Goal: Task Accomplishment & Management: Use online tool/utility

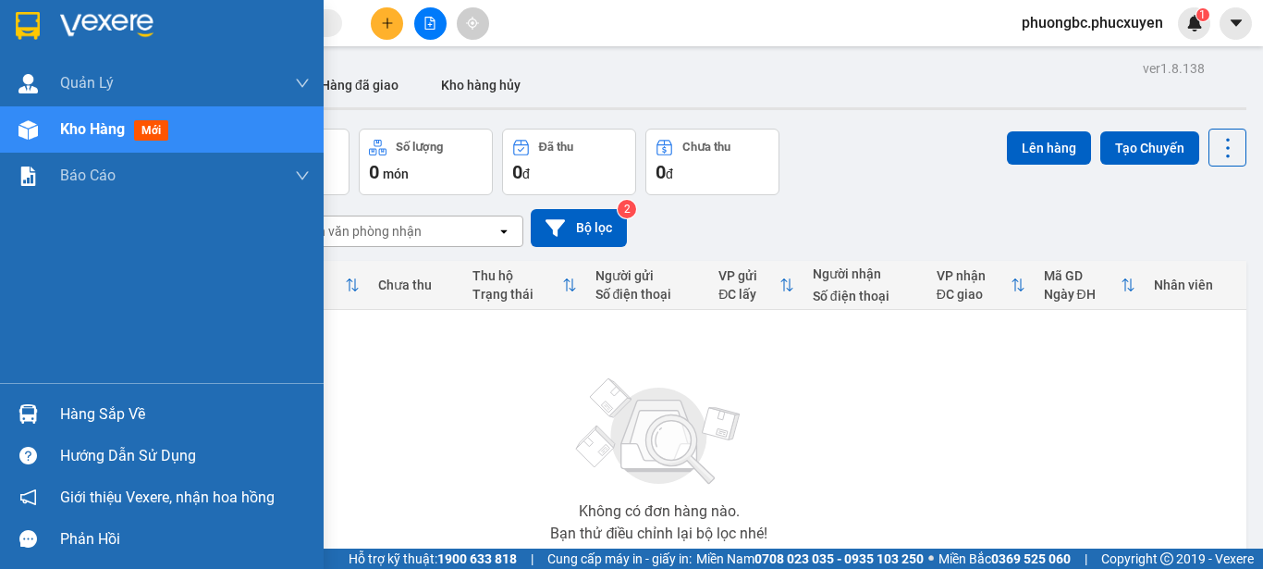
click at [90, 408] on div "Hàng sắp về" at bounding box center [185, 414] width 250 height 28
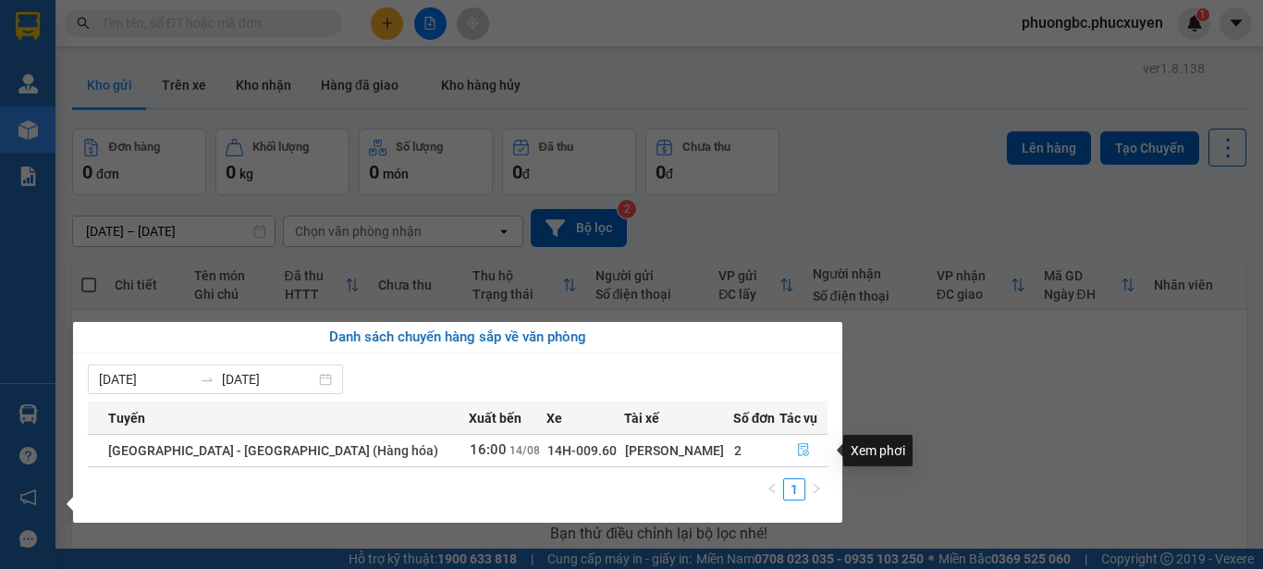
click at [798, 448] on icon "file-done" at bounding box center [803, 449] width 13 height 13
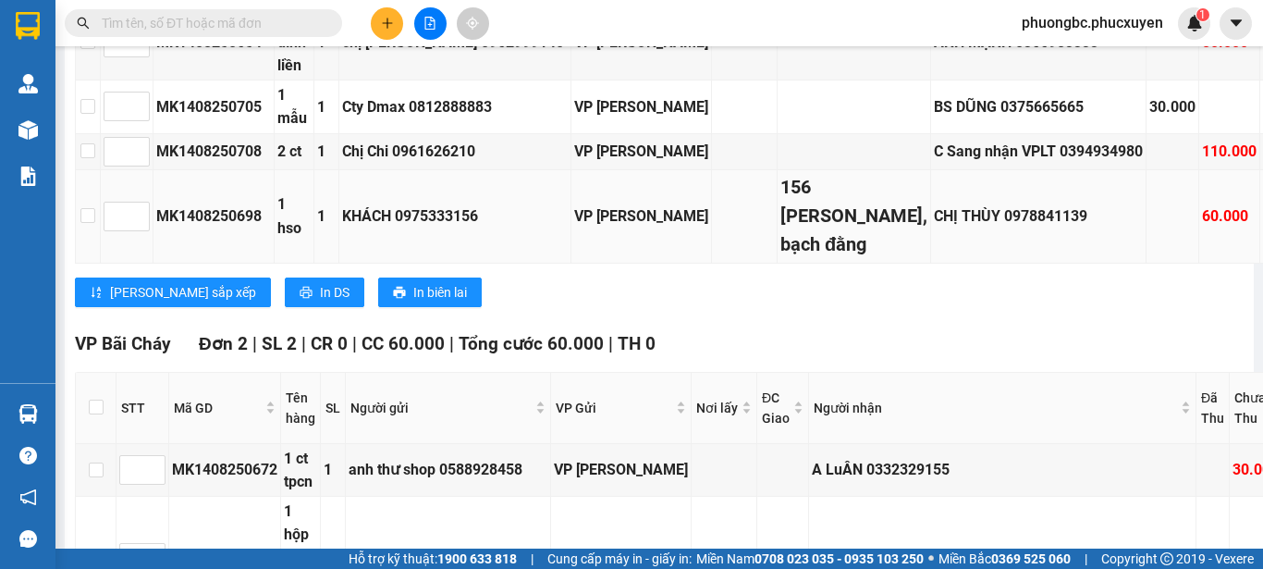
scroll to position [2953, 0]
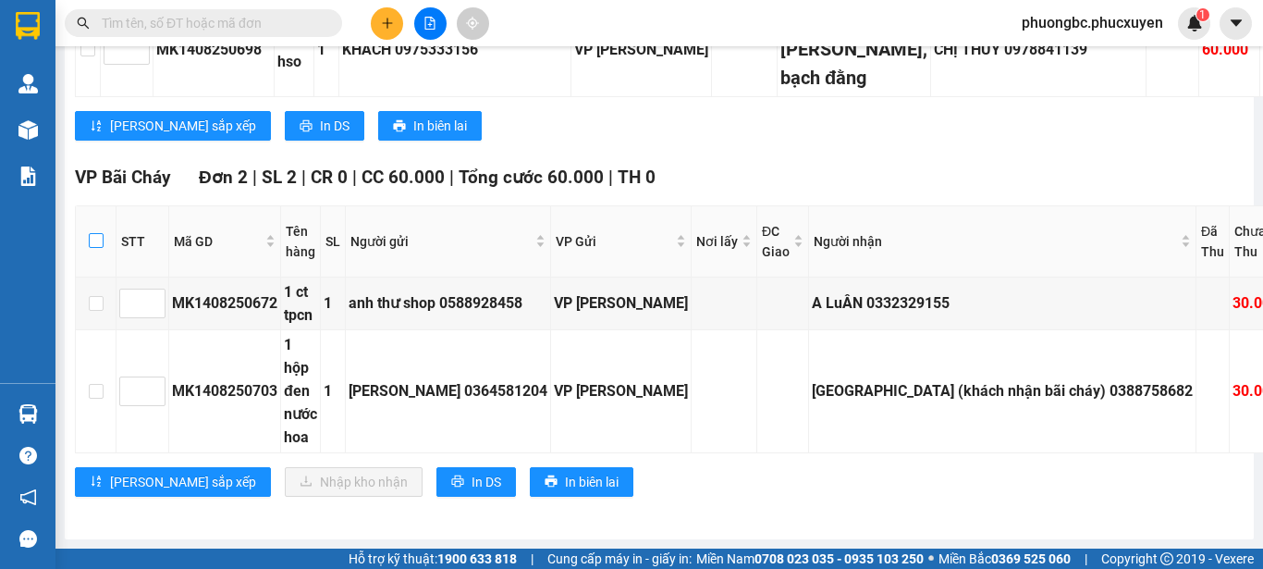
click at [104, 248] on input "checkbox" at bounding box center [96, 240] width 15 height 15
checkbox input "true"
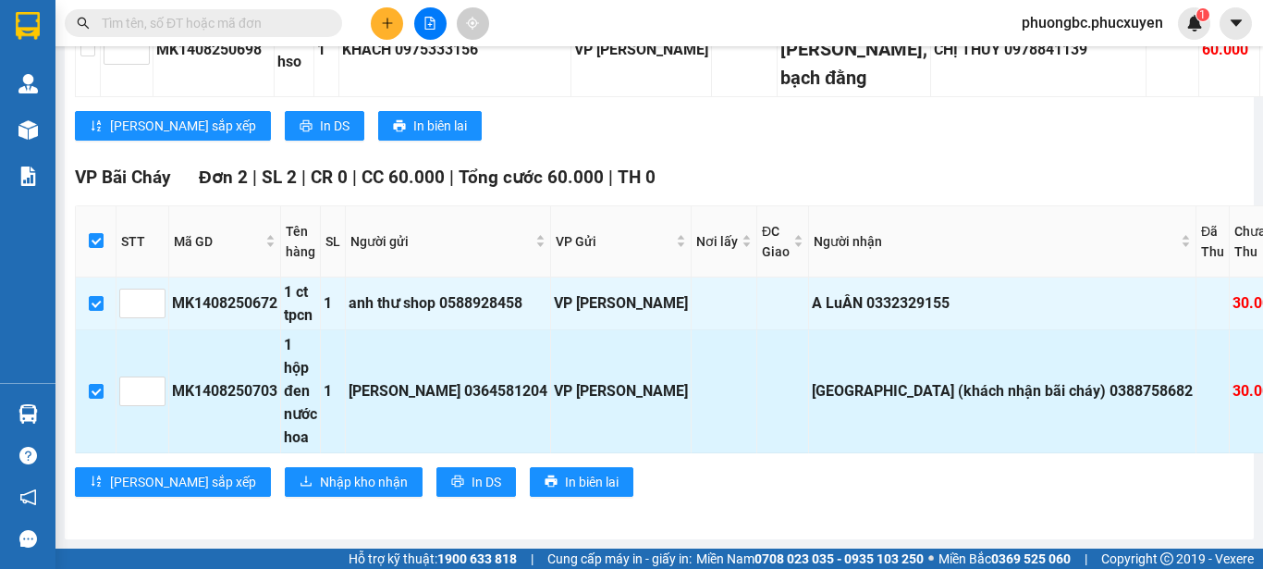
checkbox input "true"
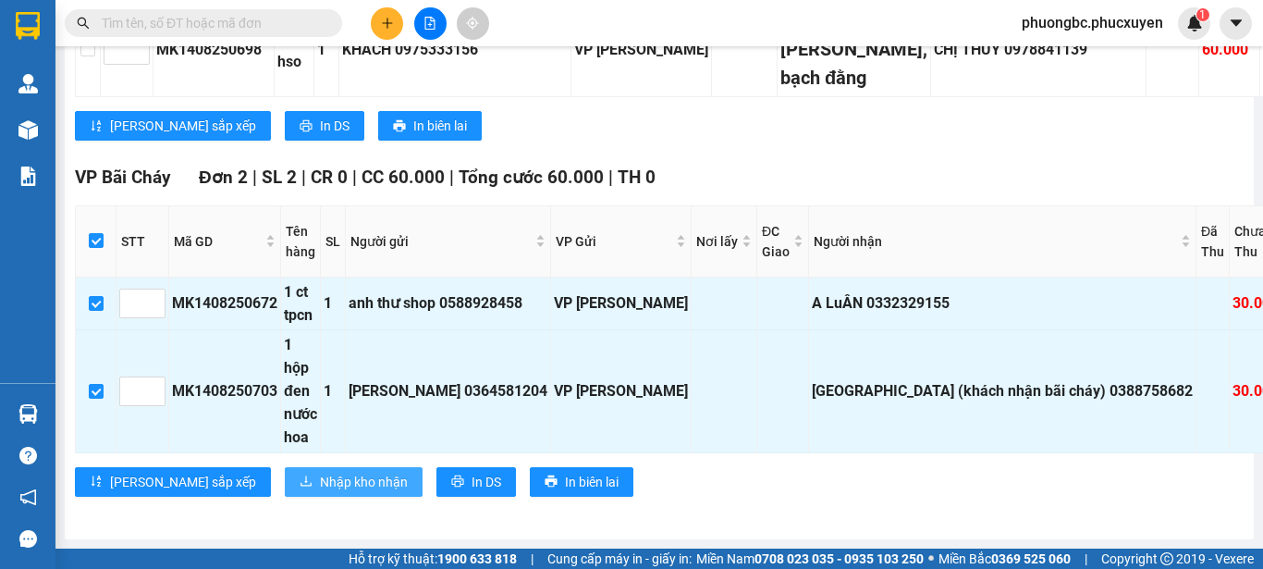
click at [285, 471] on button "Nhập kho nhận" at bounding box center [354, 482] width 138 height 30
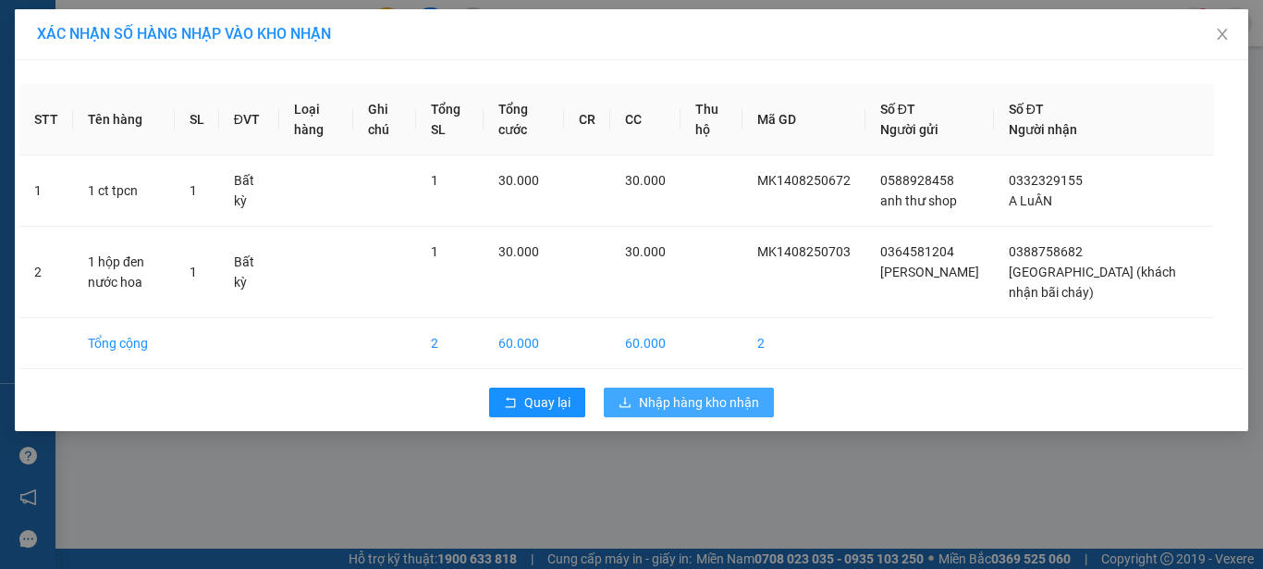
click at [663, 412] on span "Nhập hàng kho nhận" at bounding box center [699, 402] width 120 height 20
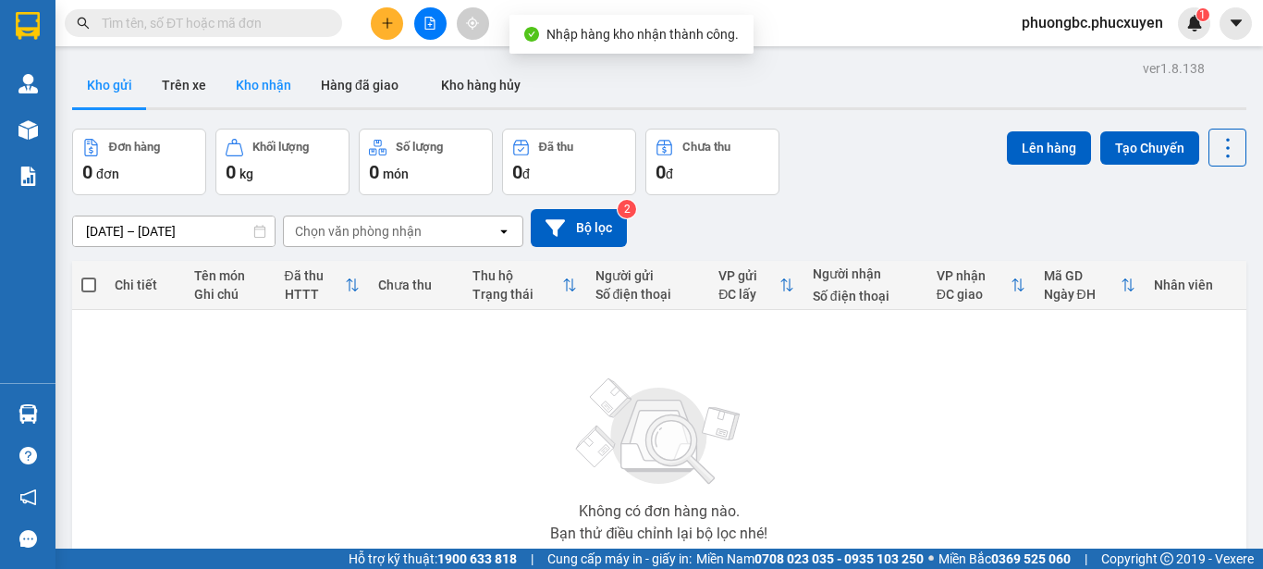
click at [239, 81] on button "Kho nhận" at bounding box center [263, 85] width 85 height 44
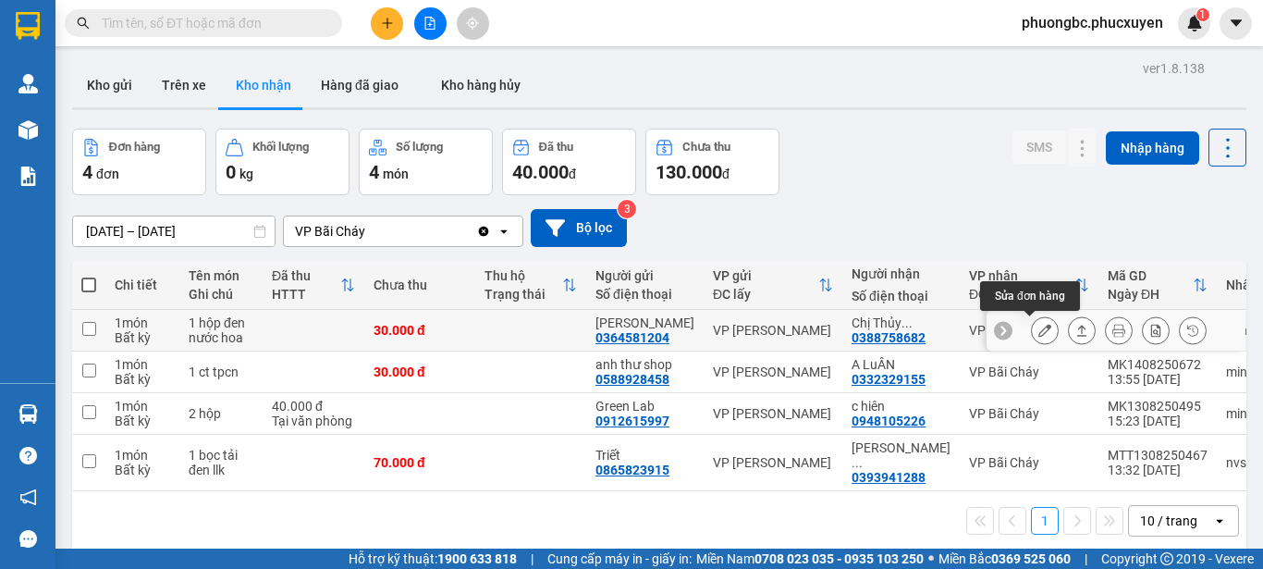
click at [1038, 325] on icon at bounding box center [1044, 330] width 13 height 13
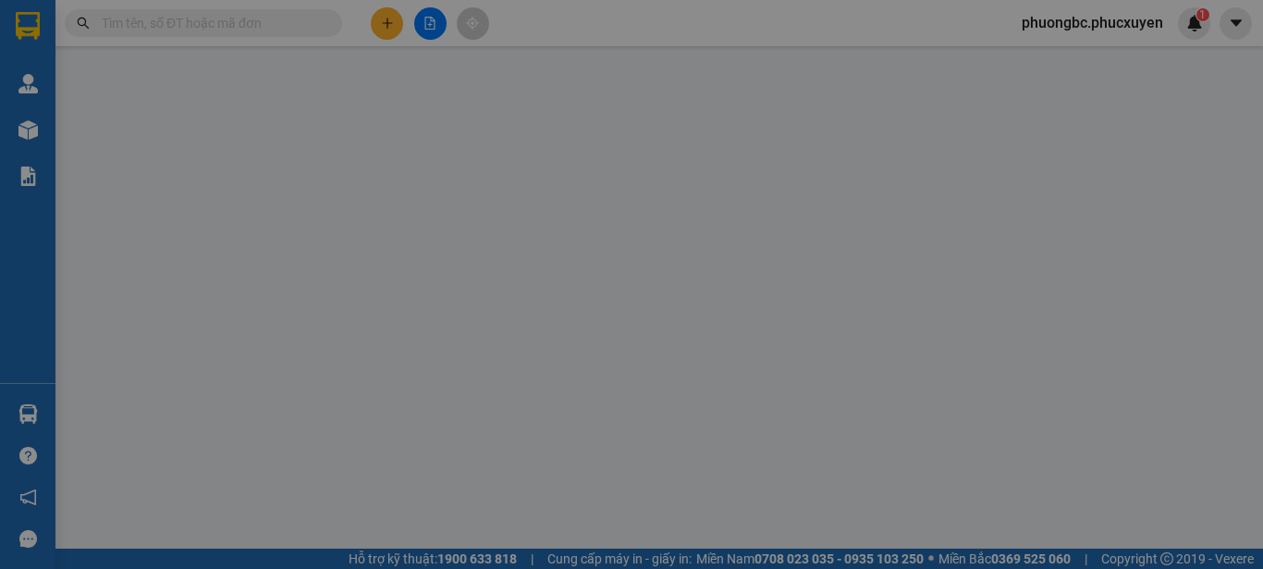
type input "0364581204"
type input "[PERSON_NAME]"
type input "0388758682"
type input "[GEOGRAPHIC_DATA] (khách nhận bãi cháy)"
type input "30.000"
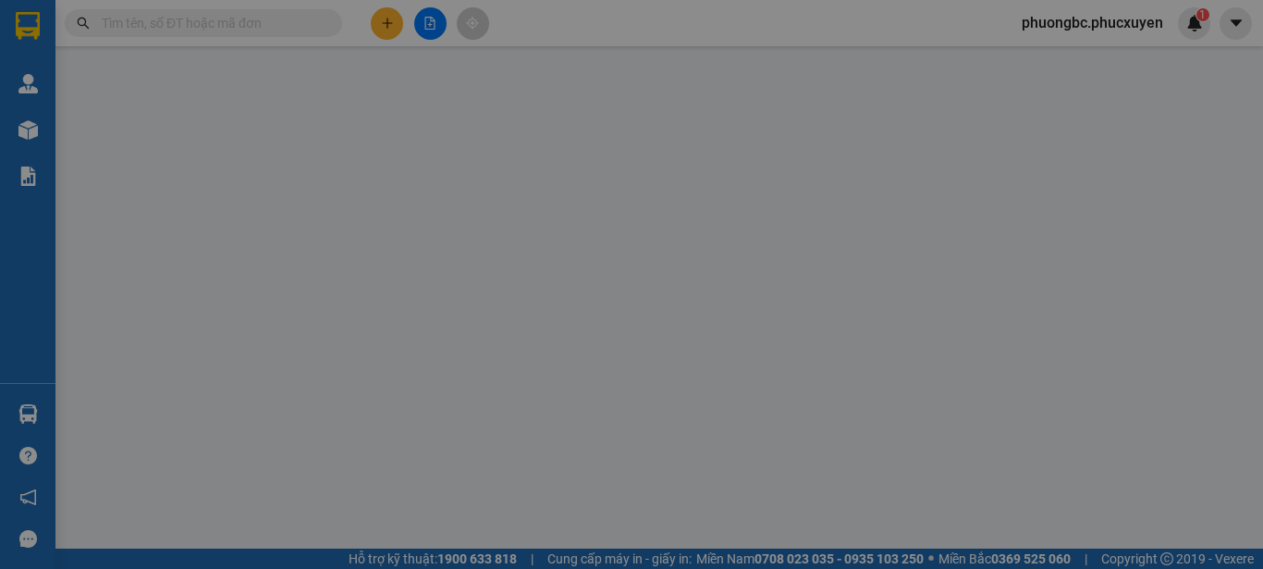
type input "30.000"
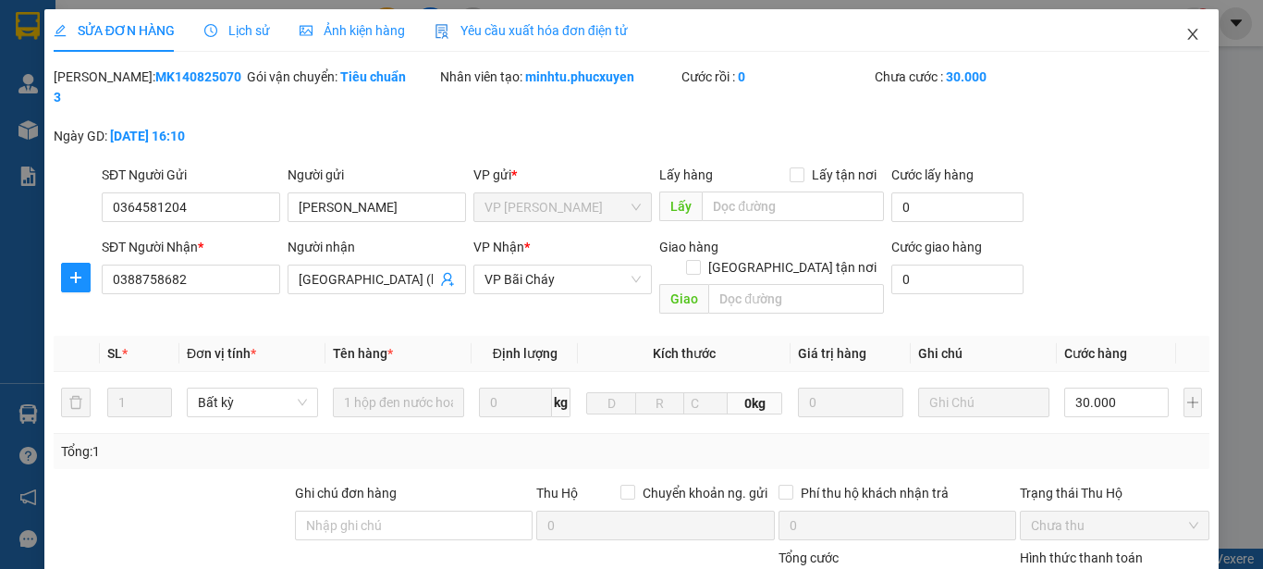
click at [1185, 33] on icon "close" at bounding box center [1192, 34] width 15 height 15
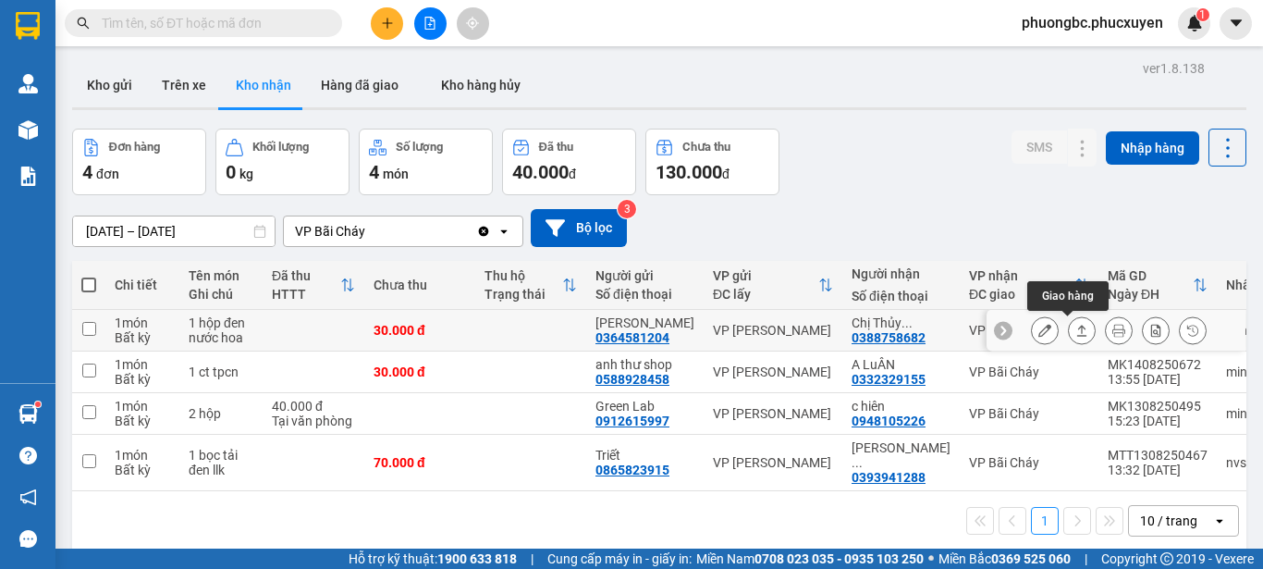
click at [1075, 331] on icon at bounding box center [1081, 330] width 13 height 13
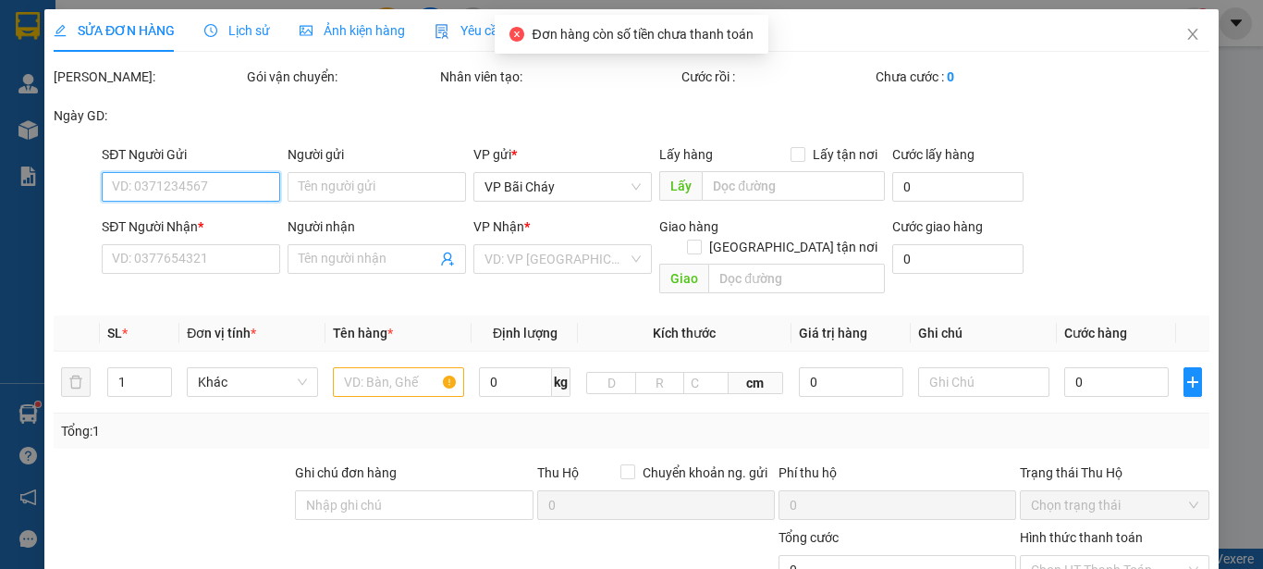
type input "0364581204"
type input "[PERSON_NAME]"
type input "0388758682"
type input "[GEOGRAPHIC_DATA] (khách nhận bãi cháy)"
type input "30.000"
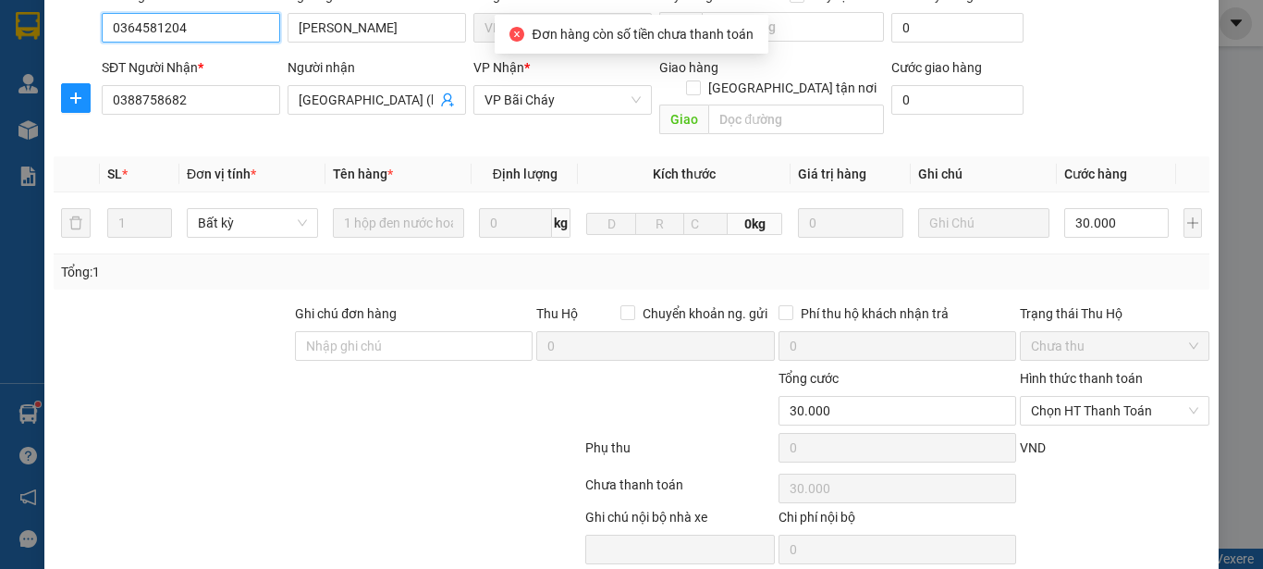
scroll to position [185, 0]
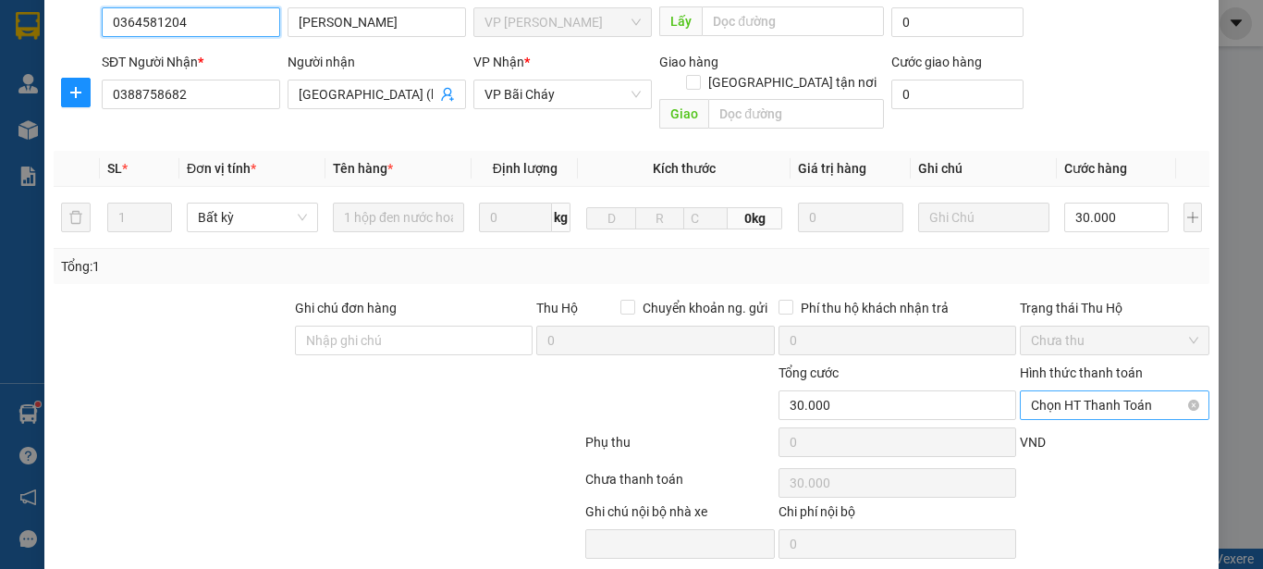
click at [1150, 391] on span "Chọn HT Thanh Toán" at bounding box center [1114, 405] width 167 height 28
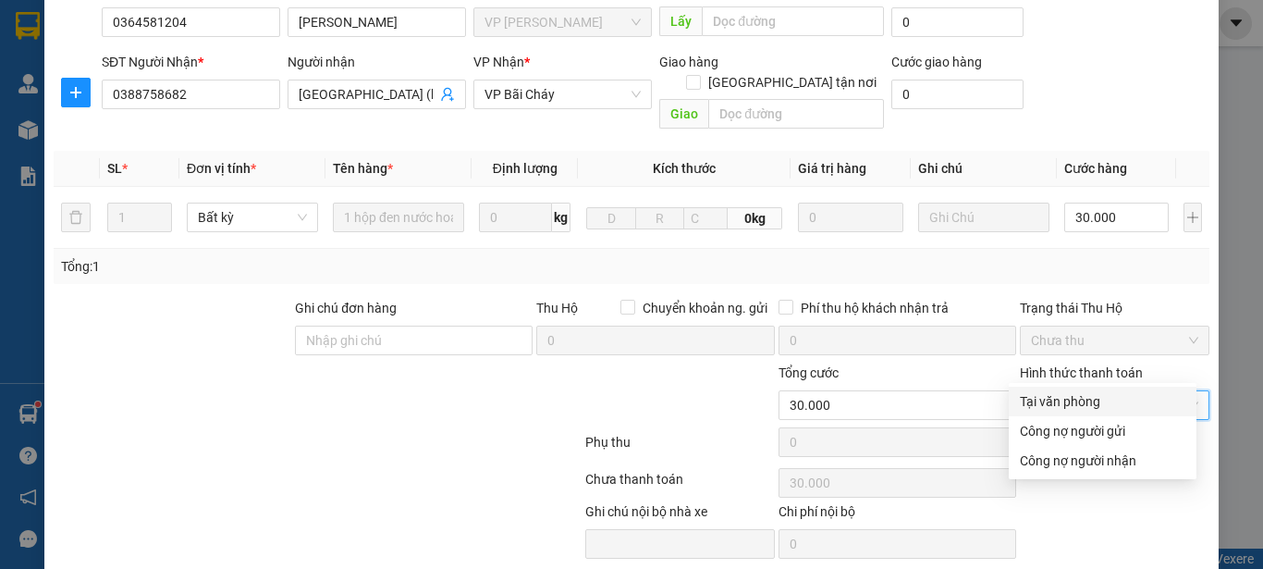
click at [1064, 403] on div "Tại văn phòng" at bounding box center [1103, 401] width 166 height 20
type input "0"
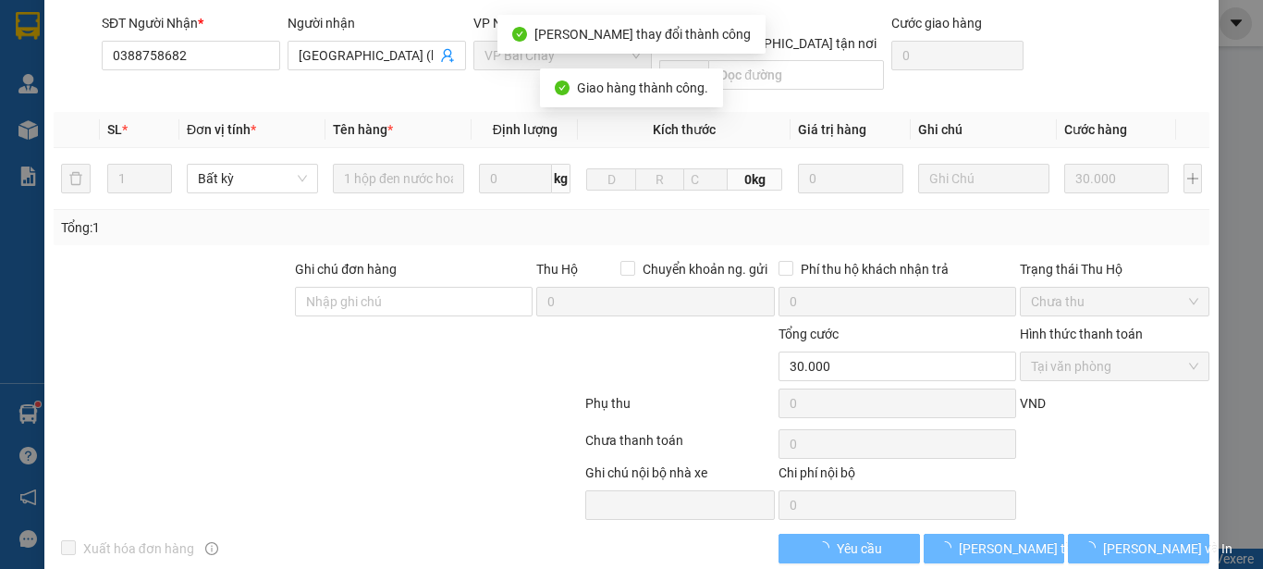
scroll to position [0, 0]
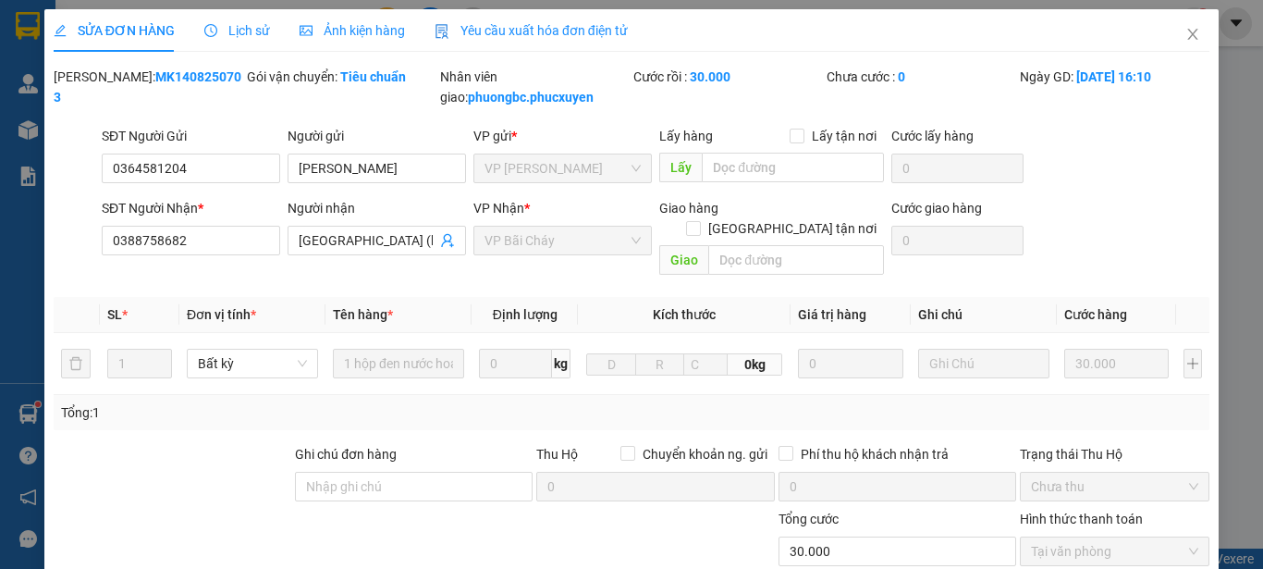
drag, startPoint x: 207, startPoint y: 77, endPoint x: 100, endPoint y: 83, distance: 107.4
click at [100, 83] on div "[PERSON_NAME]: MK1408250703" at bounding box center [149, 87] width 190 height 41
copy b "MK1408250703"
drag, startPoint x: 360, startPoint y: 170, endPoint x: 286, endPoint y: 166, distance: 74.1
click at [288, 166] on input "[PERSON_NAME]" at bounding box center [377, 168] width 178 height 30
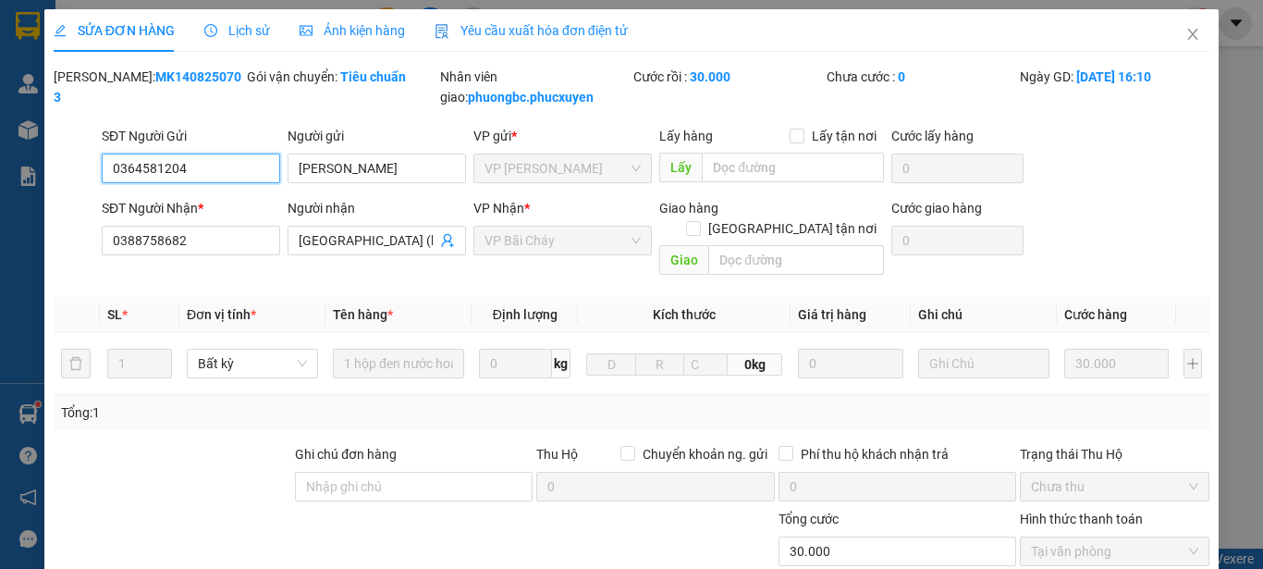
drag, startPoint x: 206, startPoint y: 168, endPoint x: 91, endPoint y: 160, distance: 115.9
click at [91, 160] on div "SĐT Người Gửi 0364581204 0364581204 Người gửi [PERSON_NAME] VP gửi * VP [PERSON…" at bounding box center [631, 158] width 1159 height 65
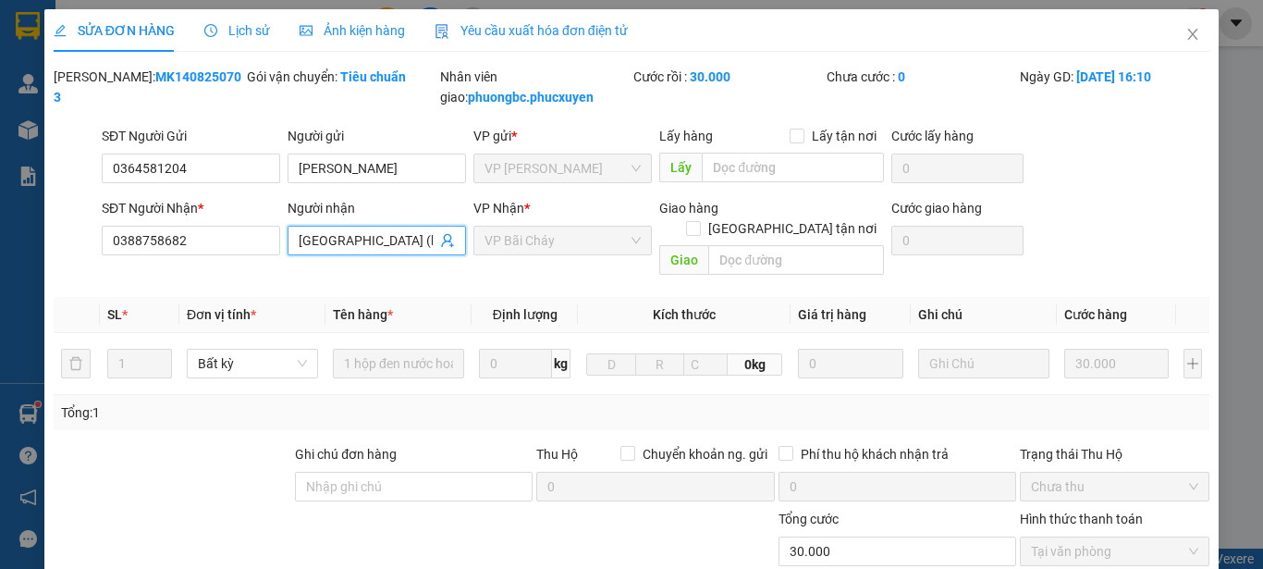
scroll to position [0, 45]
click at [382, 244] on input "[GEOGRAPHIC_DATA] (khách nhận bãi cháy)" at bounding box center [368, 240] width 138 height 20
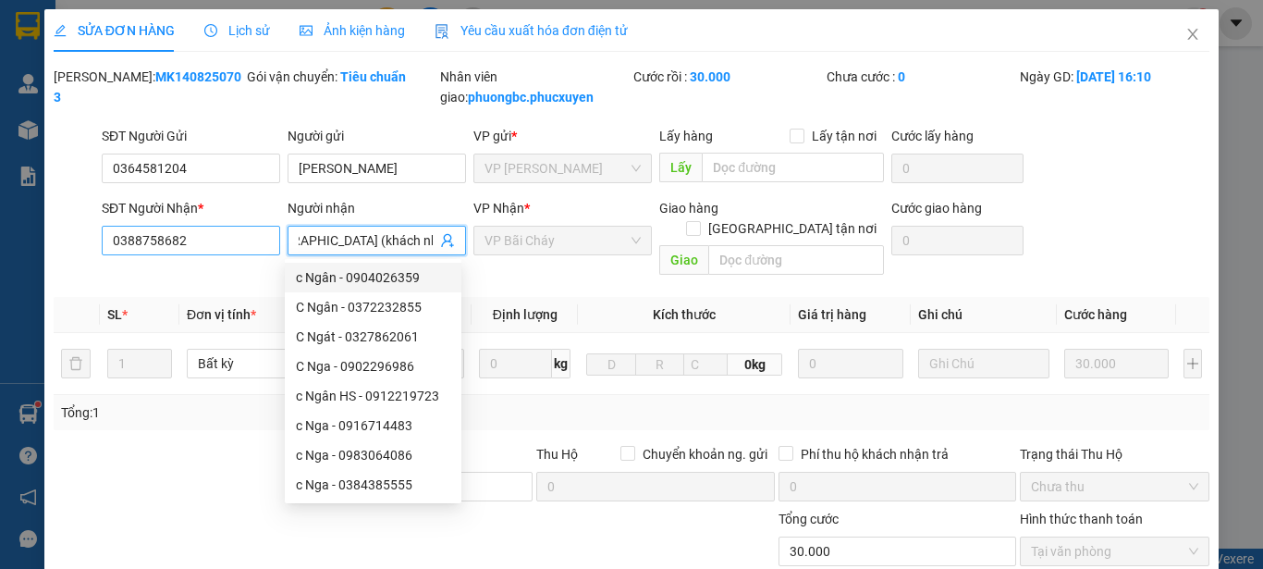
scroll to position [0, 0]
drag, startPoint x: 430, startPoint y: 239, endPoint x: 251, endPoint y: 247, distance: 179.5
click at [251, 247] on div "SĐT Người Nhận * 0388758682 Người nhận [GEOGRAPHIC_DATA] (khách nhận bãi cháy) …" at bounding box center [655, 240] width 1115 height 85
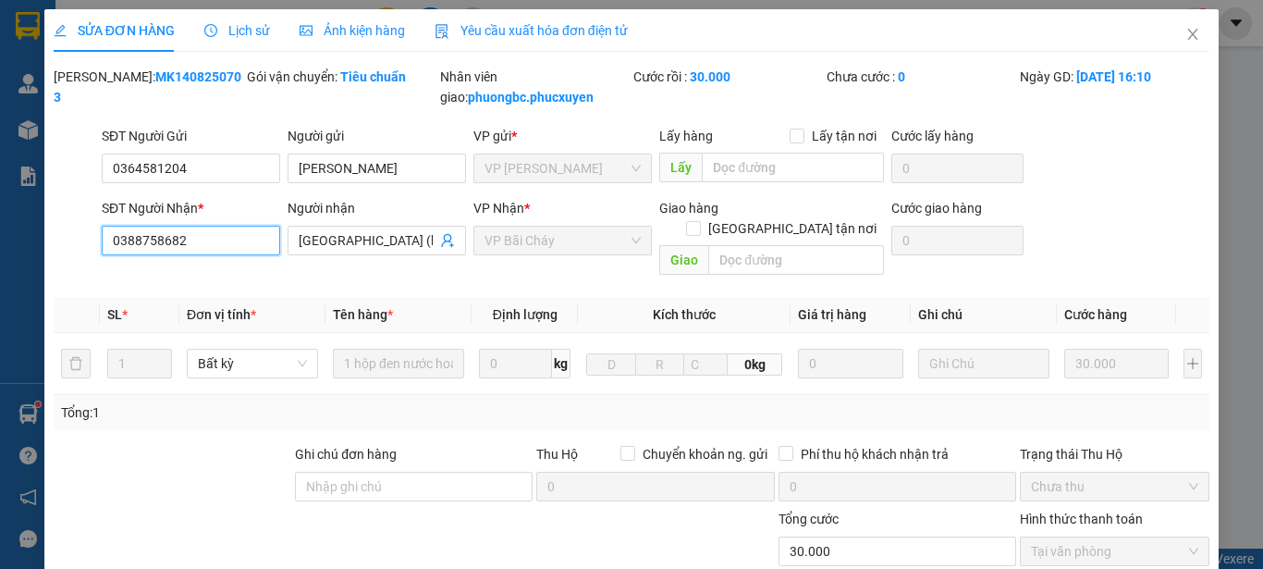
drag, startPoint x: 197, startPoint y: 240, endPoint x: 96, endPoint y: 239, distance: 100.8
click at [98, 239] on div "SĐT Người Nhận * 0388758682 0388758682" at bounding box center [191, 240] width 186 height 85
type input "0388758682"
click at [412, 402] on div "Tổng: 1" at bounding box center [275, 412] width 428 height 20
click at [1188, 32] on icon "close" at bounding box center [1193, 34] width 10 height 11
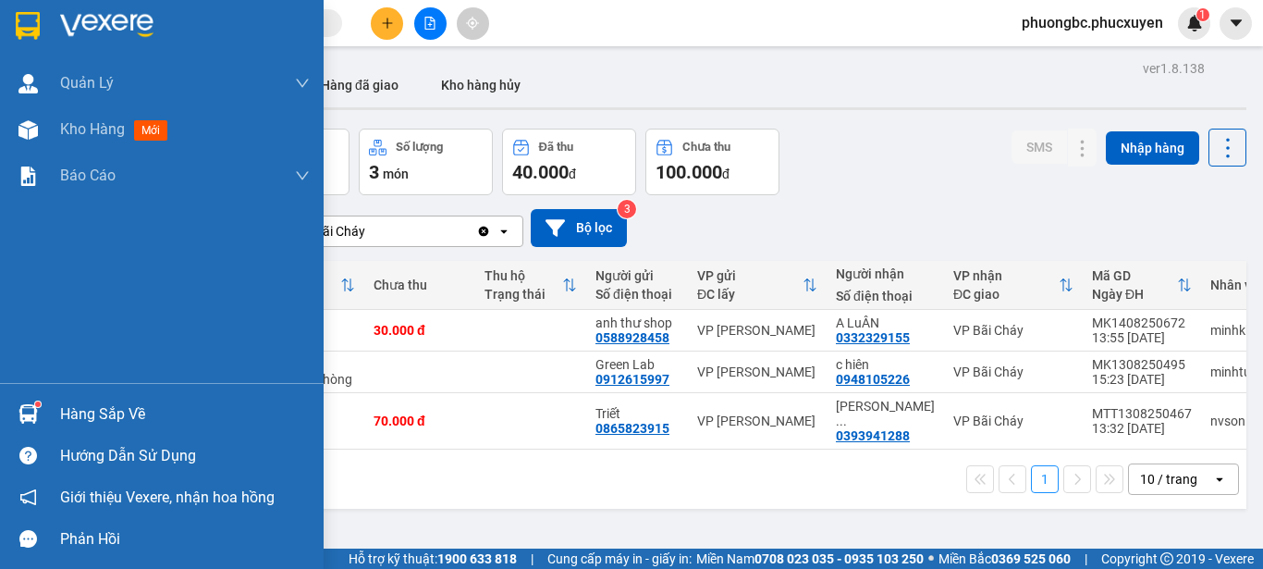
click at [21, 405] on img at bounding box center [27, 413] width 19 height 19
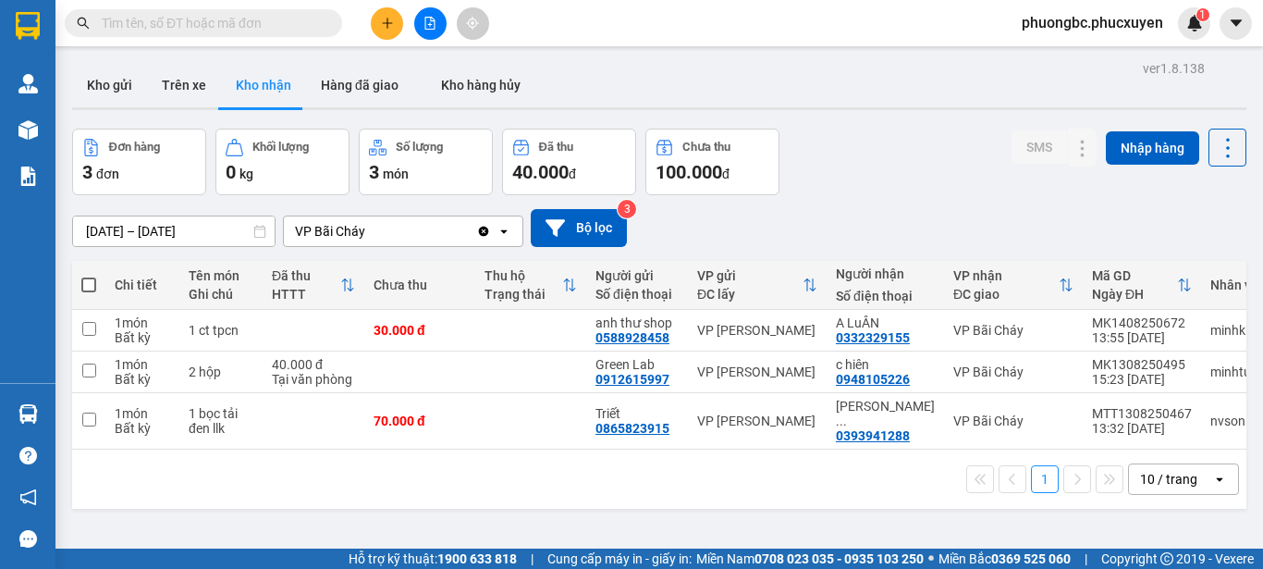
click at [903, 524] on section "Kết quả tìm kiếm ( 1 ) Bộ lọc Mã ĐH Trạng thái Món hàng Thu hộ Tổng cước Chưa c…" at bounding box center [631, 284] width 1263 height 569
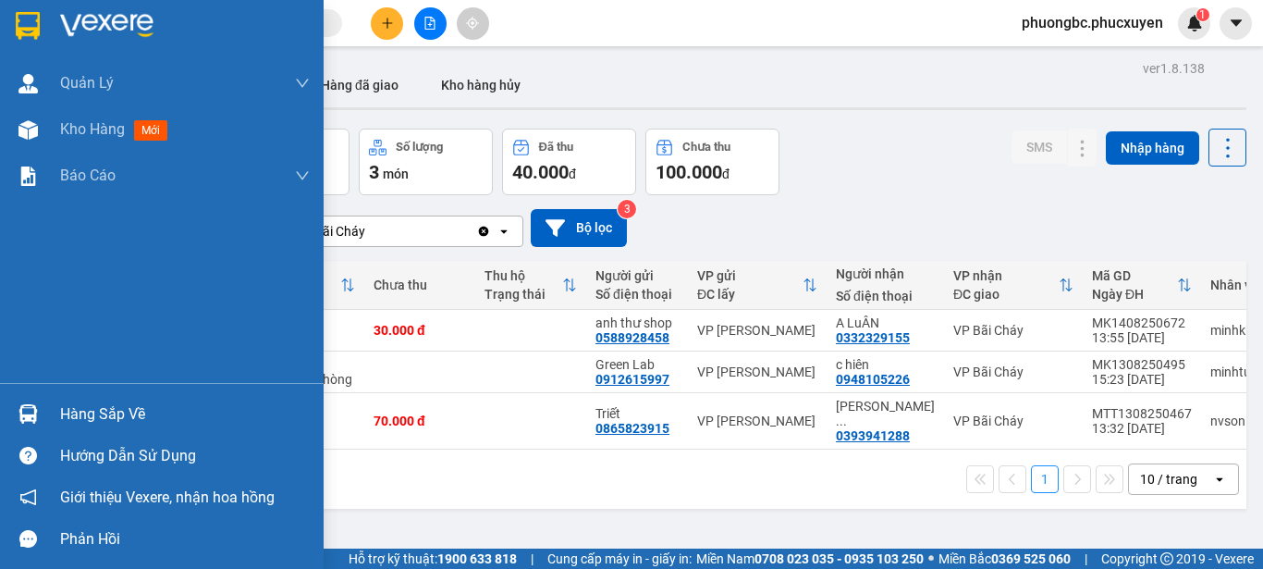
click at [106, 409] on div "Hàng sắp về" at bounding box center [185, 414] width 250 height 28
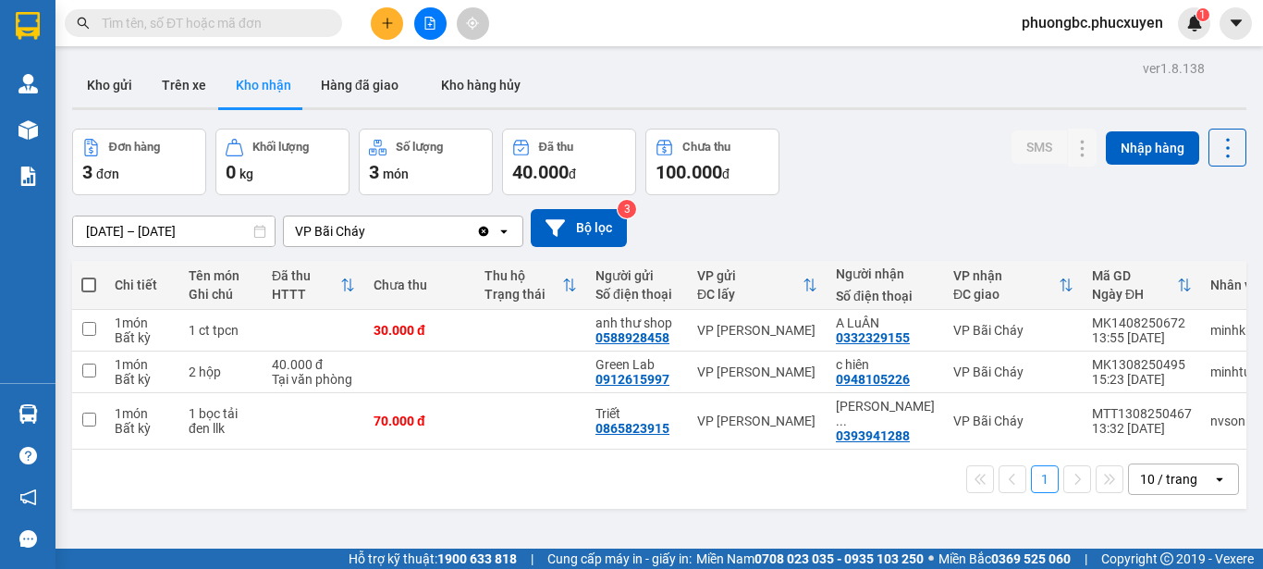
click at [909, 525] on section "Kết quả tìm kiếm ( 1 ) Bộ lọc Mã ĐH Trạng thái Món hàng Thu hộ Tổng cước Chưa c…" at bounding box center [631, 284] width 1263 height 569
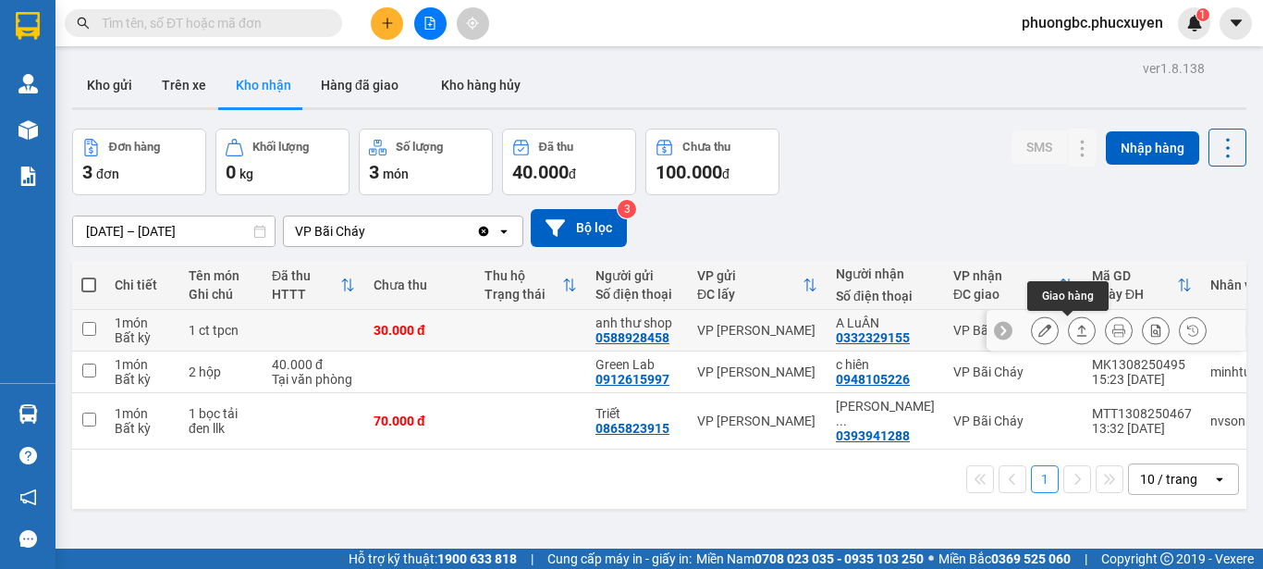
click at [1075, 332] on icon at bounding box center [1081, 330] width 13 height 13
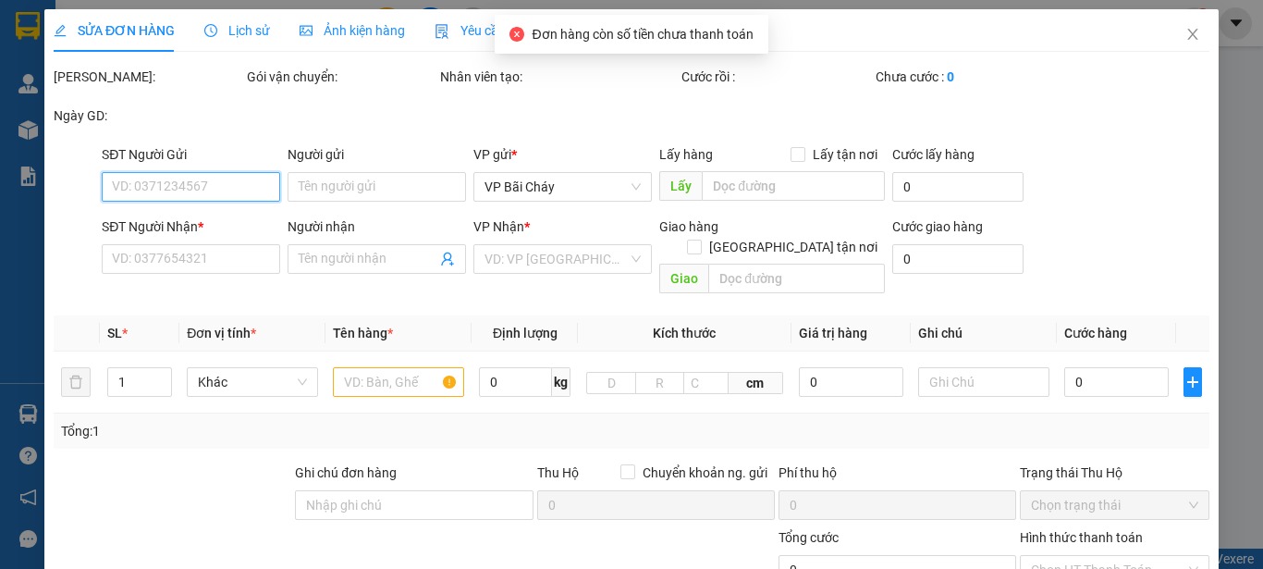
type input "0588928458"
type input "anh thư shop"
type input "0332329155"
type input "A LuÂN"
type input "30.000"
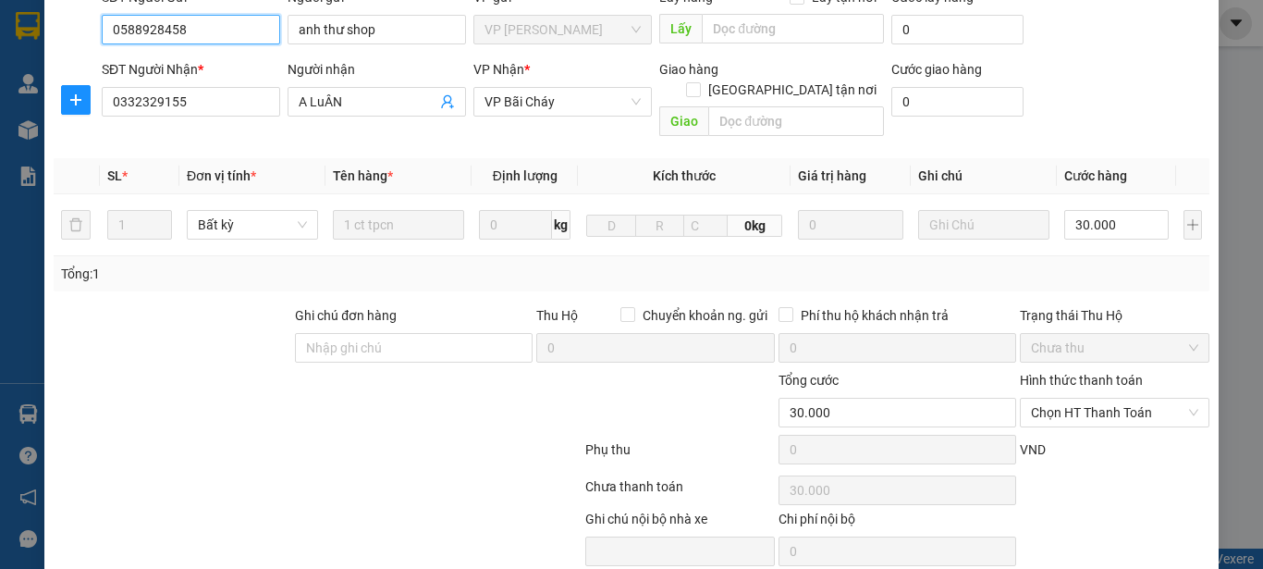
scroll to position [185, 0]
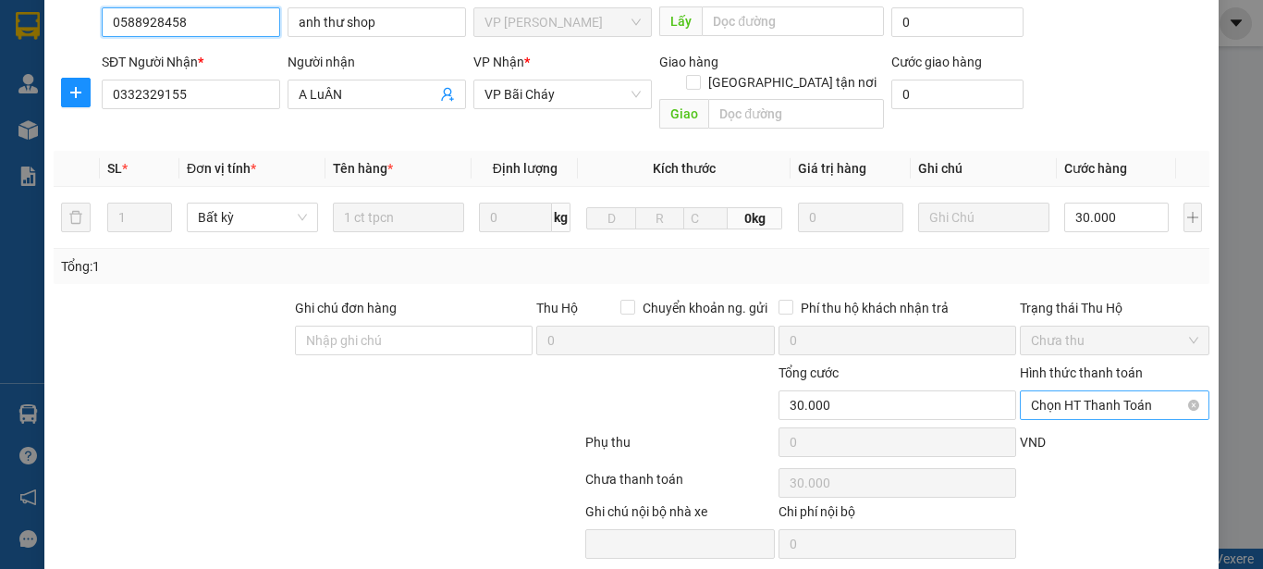
click at [1152, 391] on span "Chọn HT Thanh Toán" at bounding box center [1114, 405] width 167 height 28
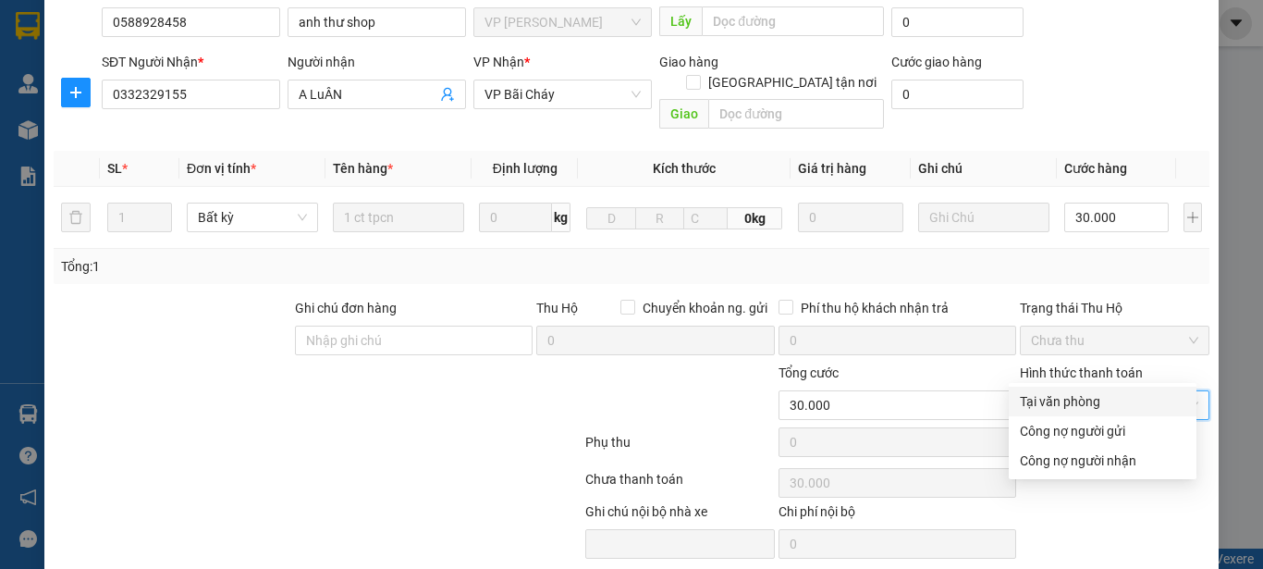
click at [1069, 398] on div "Tại văn phòng" at bounding box center [1103, 401] width 166 height 20
type input "0"
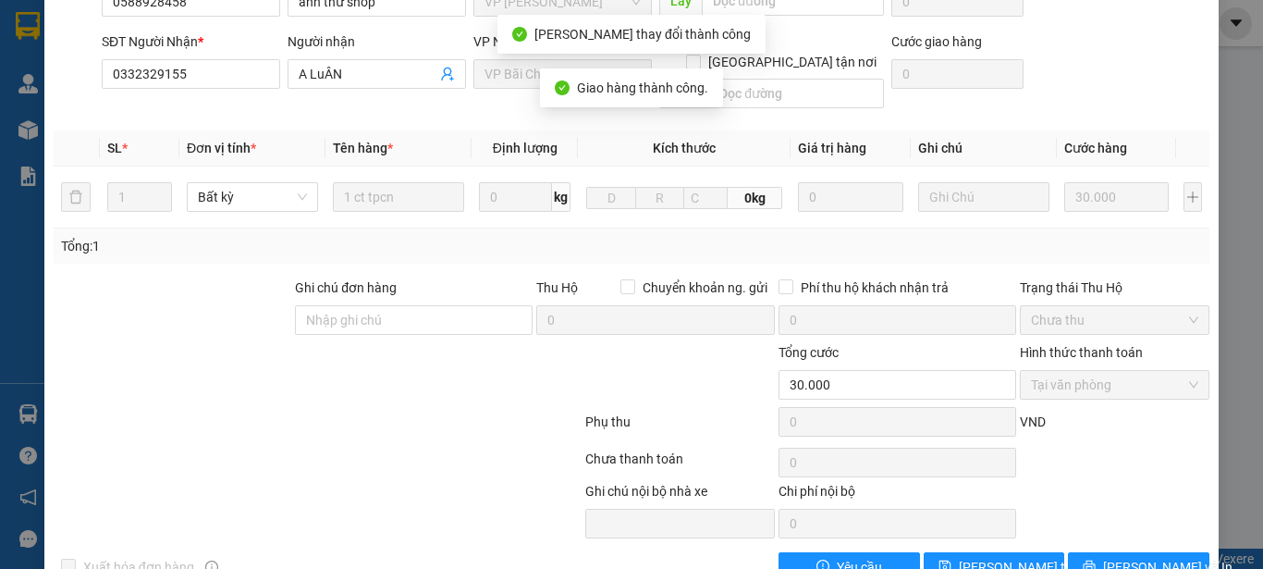
scroll to position [0, 0]
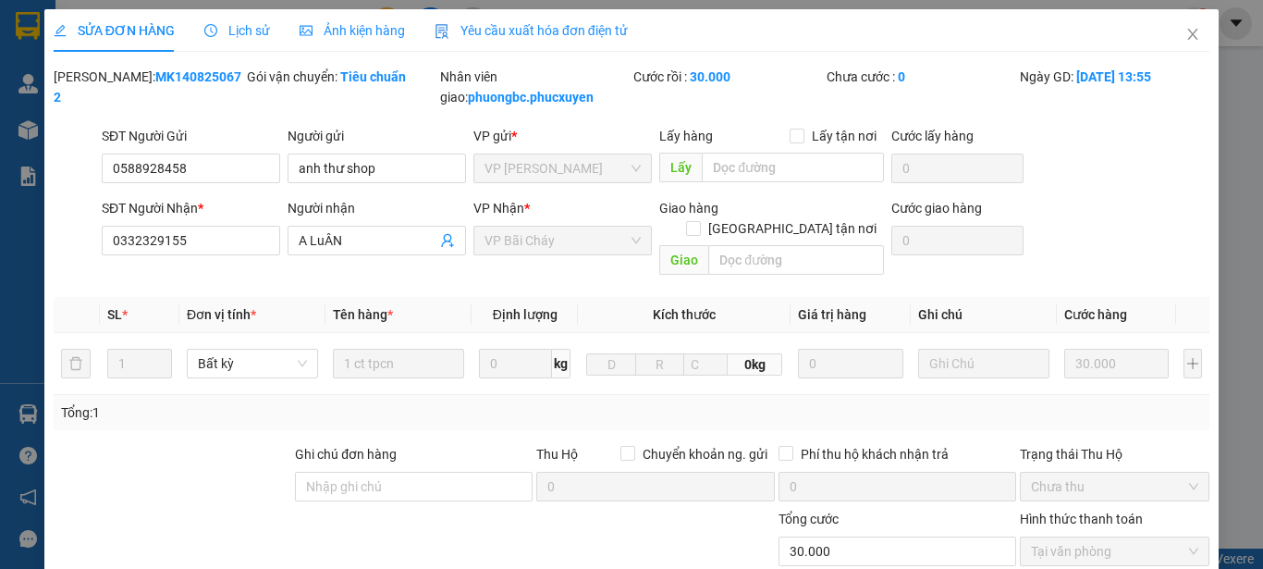
drag, startPoint x: 198, startPoint y: 80, endPoint x: 97, endPoint y: 73, distance: 101.0
click at [97, 73] on div "Mã ĐH: MK1408250672" at bounding box center [149, 87] width 190 height 41
copy b "MK1408250672"
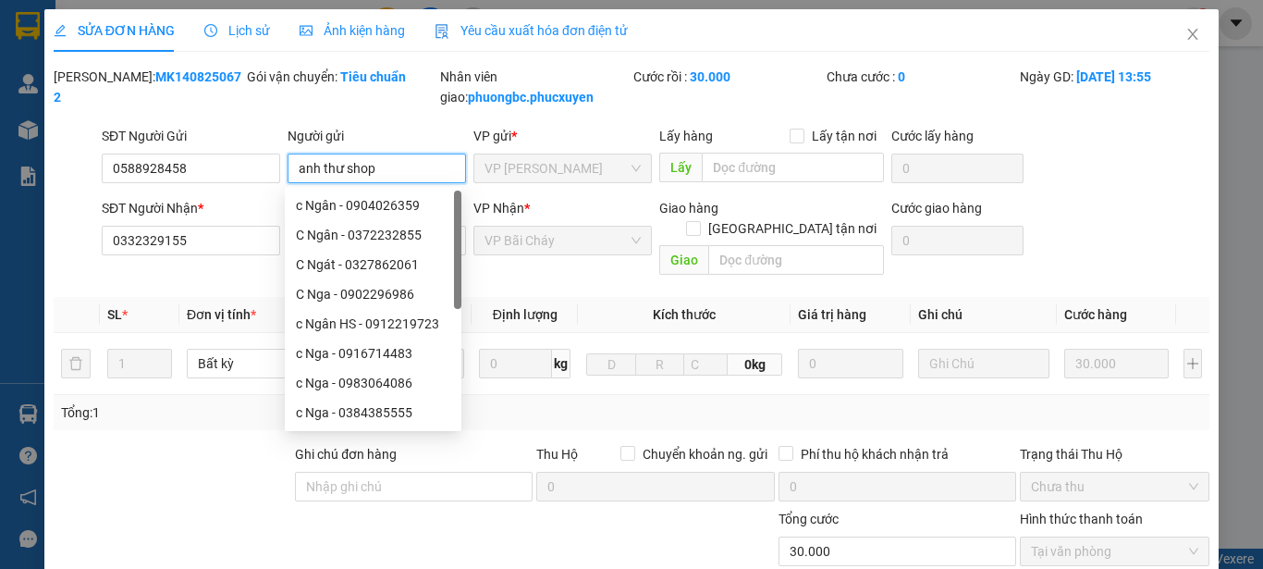
drag, startPoint x: 390, startPoint y: 174, endPoint x: 293, endPoint y: 174, distance: 97.1
click at [293, 174] on input "anh thư shop" at bounding box center [377, 168] width 178 height 30
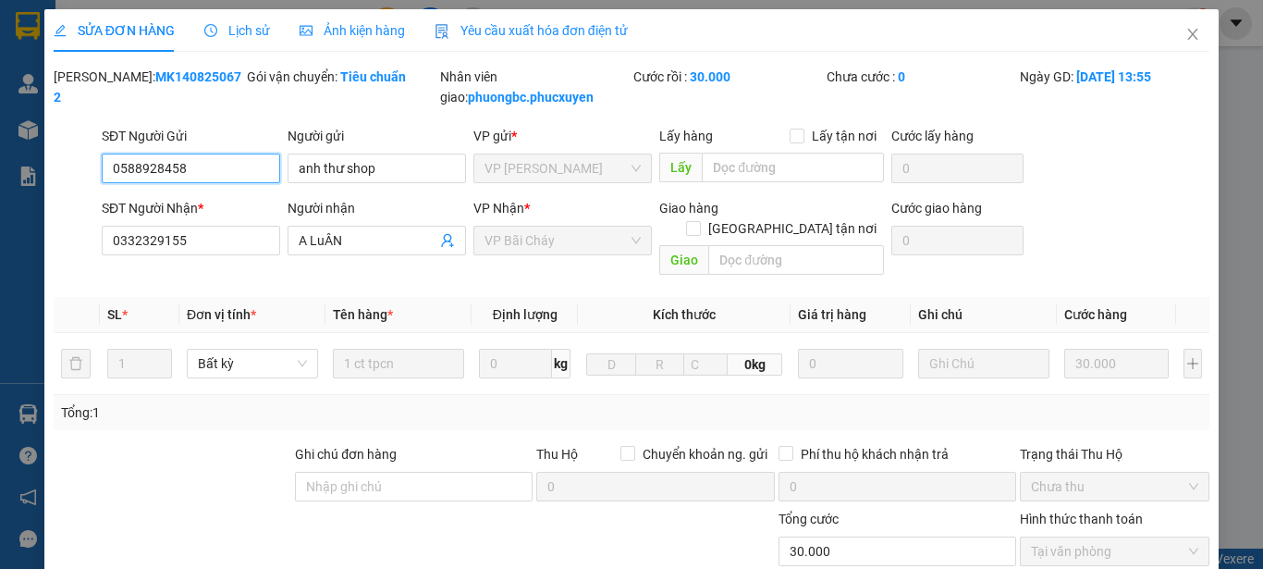
drag, startPoint x: 192, startPoint y: 166, endPoint x: 96, endPoint y: 171, distance: 96.3
click at [98, 171] on div "SĐT Người Gửi 0588928458 0588928458" at bounding box center [191, 158] width 186 height 65
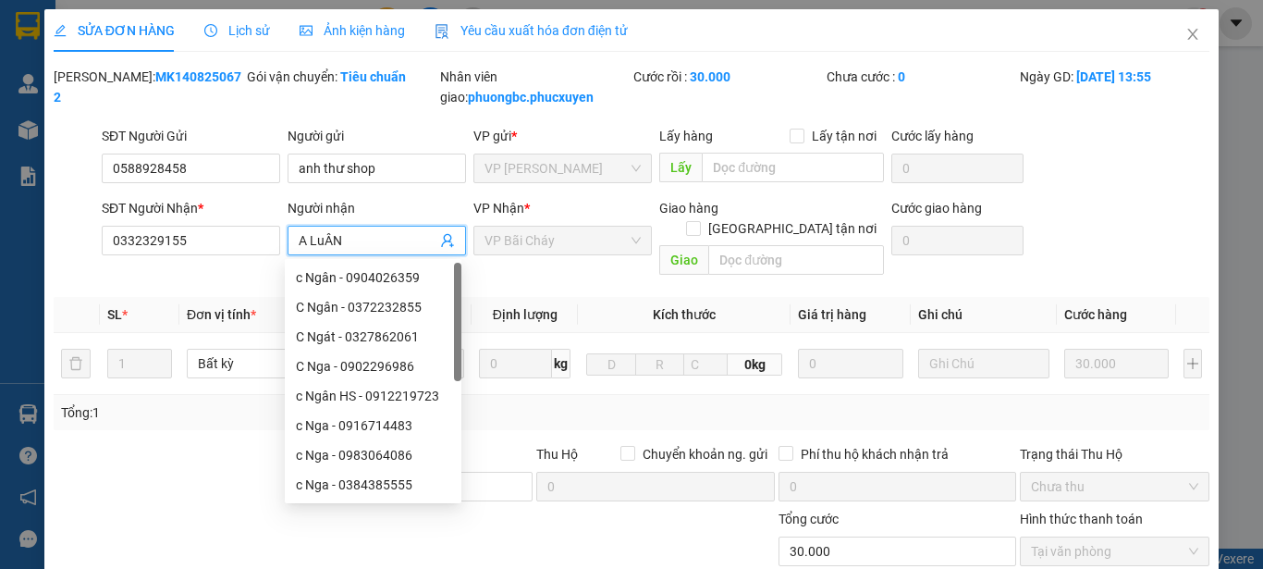
drag, startPoint x: 391, startPoint y: 250, endPoint x: 289, endPoint y: 244, distance: 101.9
click at [289, 244] on span "A LuÂN" at bounding box center [377, 241] width 178 height 30
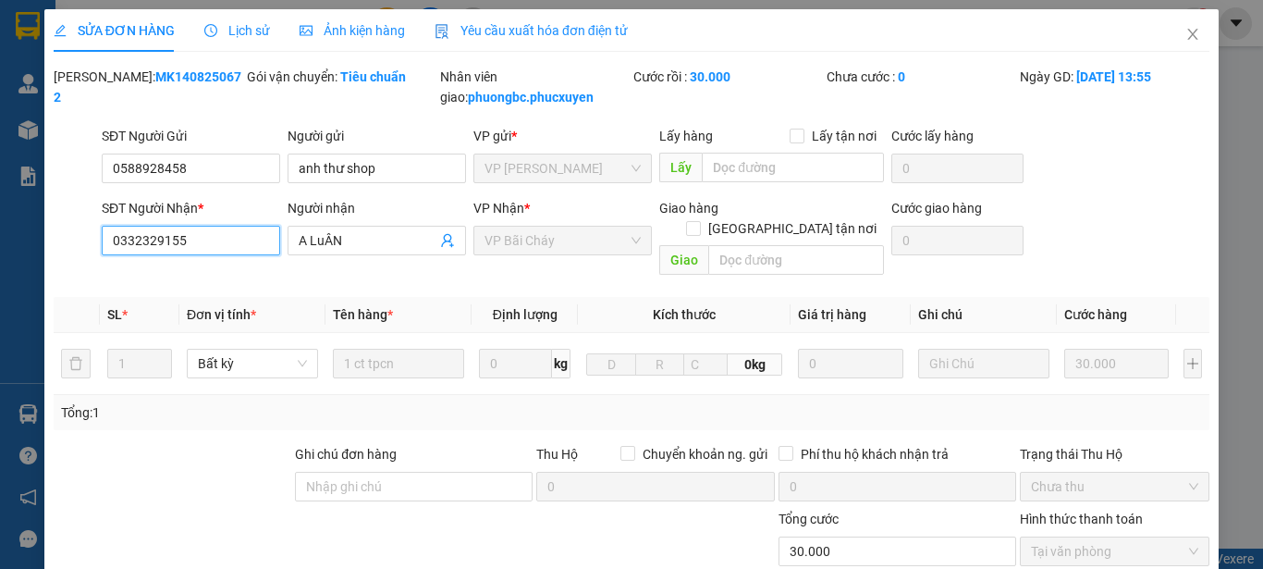
drag, startPoint x: 165, startPoint y: 238, endPoint x: 62, endPoint y: 238, distance: 102.6
click at [62, 238] on div "SĐT Người Nhận * 0332329155 0332329155 Người nhận A LuÂN VP Nhận * VP Bãi Cháy …" at bounding box center [631, 240] width 1159 height 85
click at [1087, 178] on div "SĐT Người Gửi 0588928458 Người gửi anh thư shop VP gửi * VP [PERSON_NAME] Lấy h…" at bounding box center [655, 158] width 1115 height 65
click at [1188, 34] on icon "close" at bounding box center [1193, 34] width 10 height 11
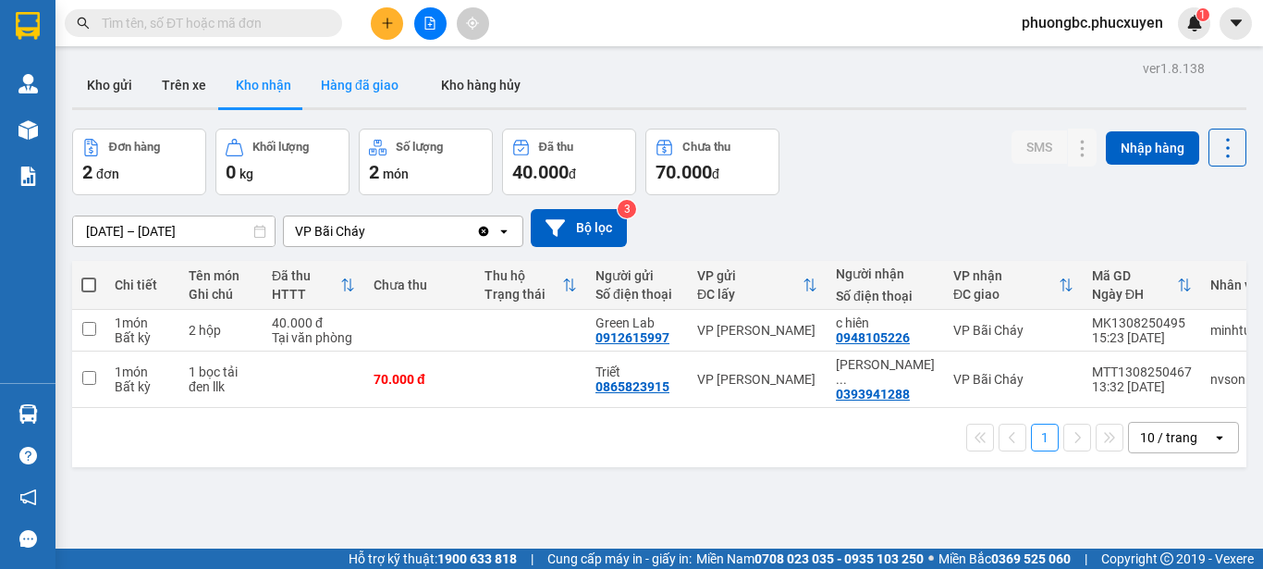
click at [346, 83] on button "Hàng đã giao" at bounding box center [359, 85] width 107 height 44
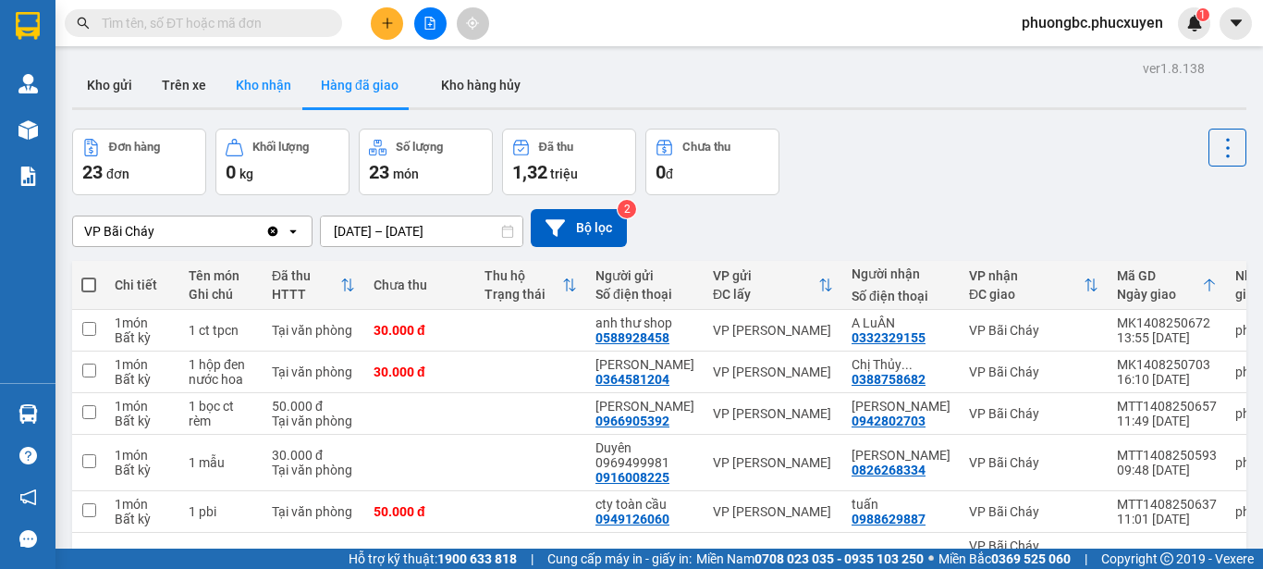
click at [257, 83] on button "Kho nhận" at bounding box center [263, 85] width 85 height 44
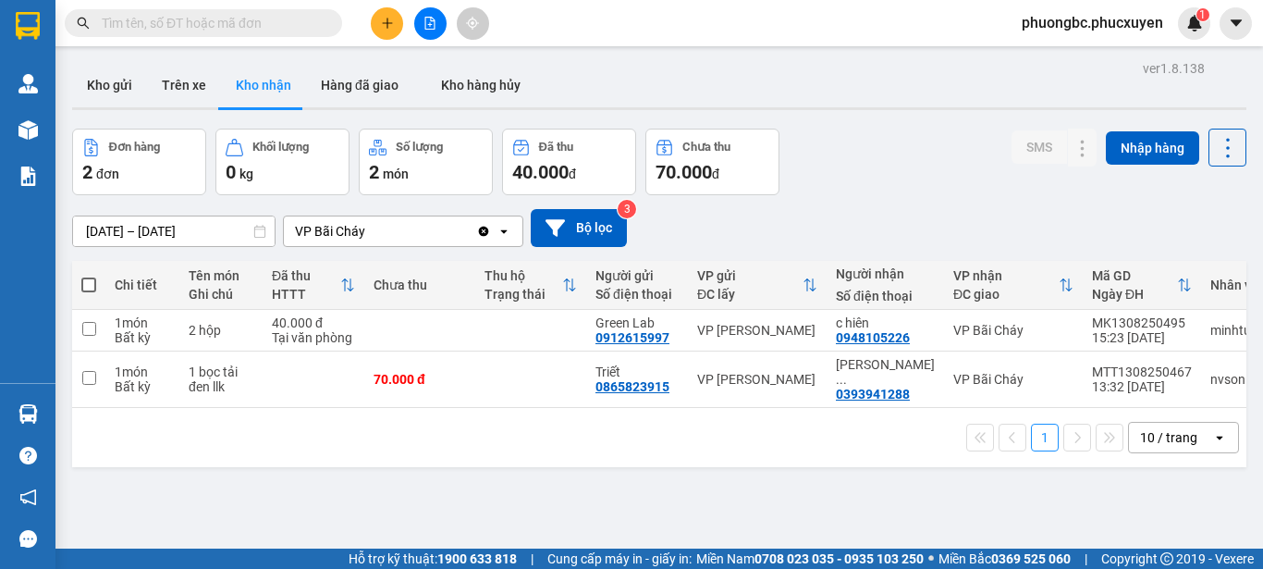
click at [950, 151] on div "Đơn hàng 2 đơn Khối lượng 0 kg Số lượng 2 món Đã thu 40.000 đ Chưa thu 70.000 đ…" at bounding box center [659, 162] width 1174 height 67
click at [300, 505] on div "ver 1.8.138 Kho gửi Trên xe Kho nhận Hàng đã giao Kho hàng hủy Đơn hàng 2 đơn K…" at bounding box center [659, 339] width 1189 height 569
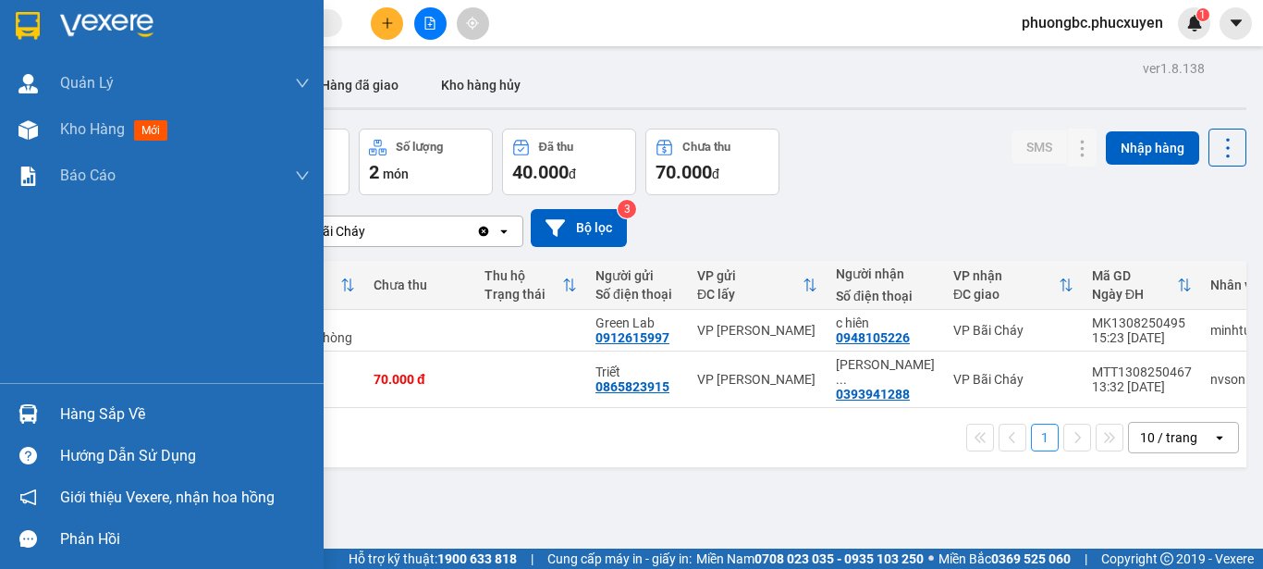
click at [77, 419] on div "Hàng sắp về" at bounding box center [185, 414] width 250 height 28
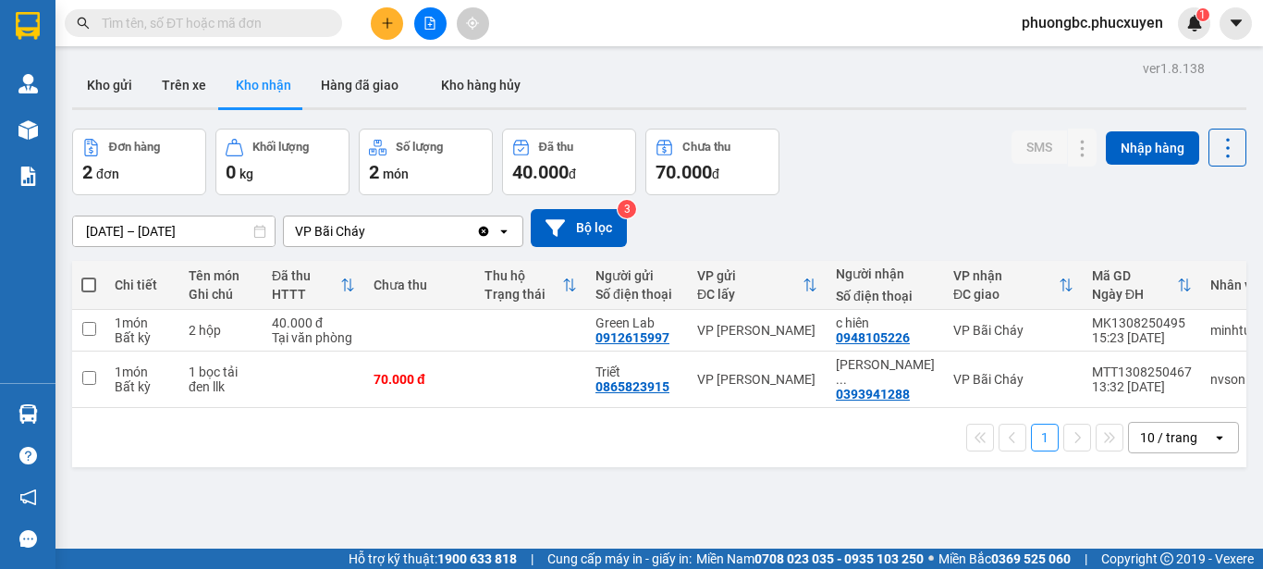
click at [901, 489] on section "Kết quả tìm kiếm ( 1 ) Bộ lọc Mã ĐH Trạng thái Món hàng Thu hộ Tổng cước Chưa c…" at bounding box center [631, 284] width 1263 height 569
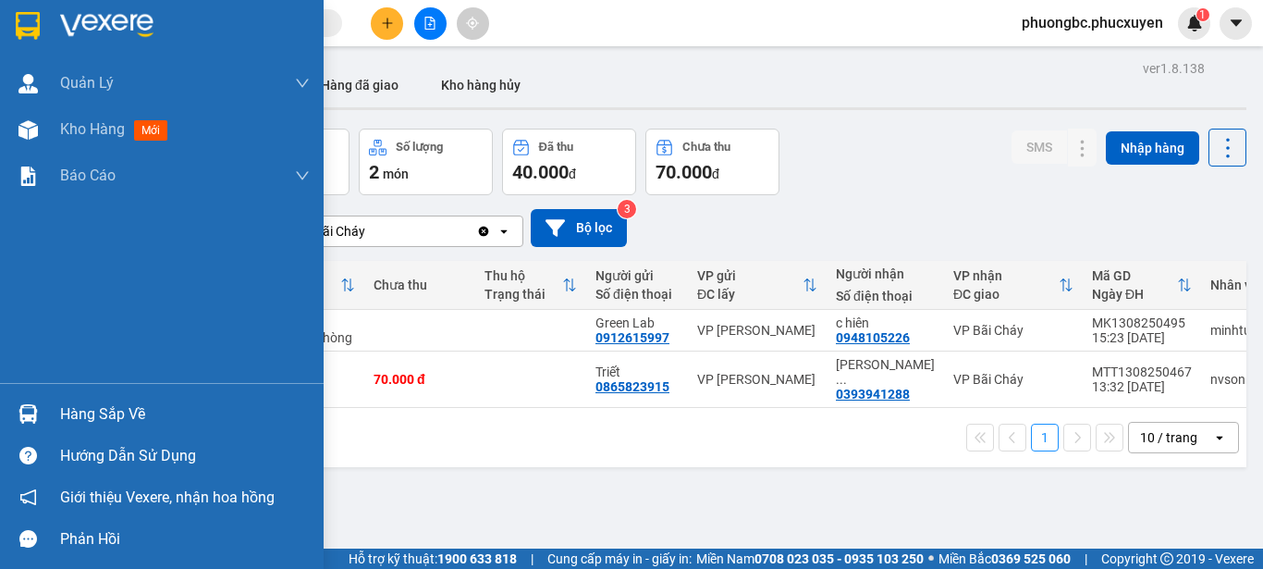
click at [121, 413] on div "Hàng sắp về" at bounding box center [185, 414] width 250 height 28
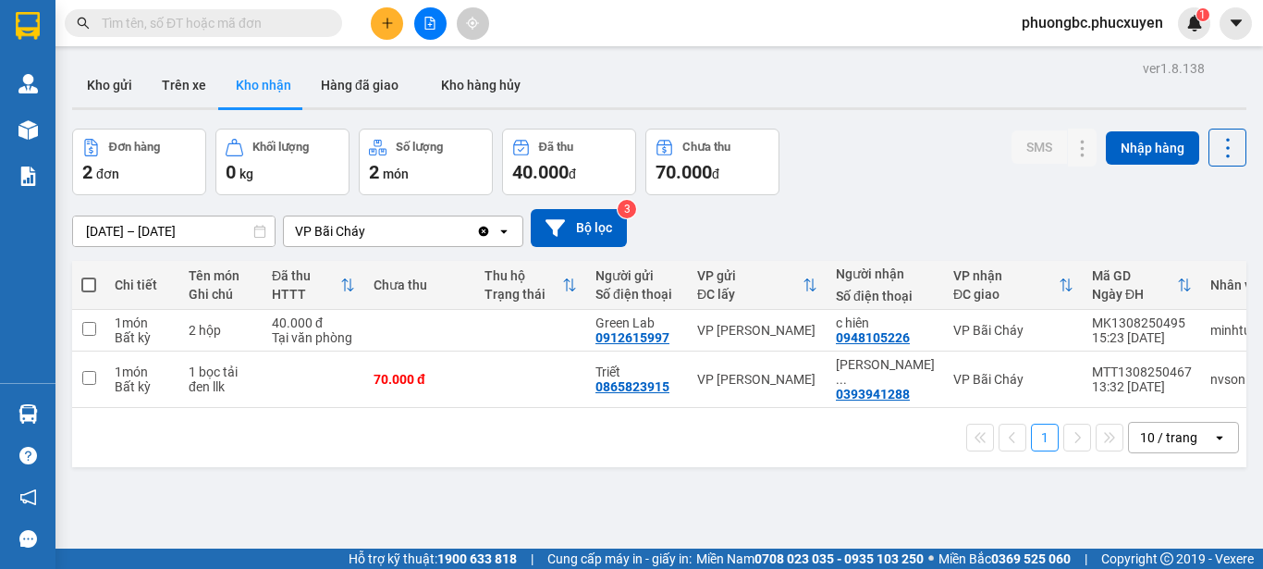
click at [931, 497] on section "Kết quả tìm kiếm ( 1 ) Bộ lọc Mã ĐH Trạng thái Món hàng Thu hộ Tổng cước Chưa c…" at bounding box center [631, 284] width 1263 height 569
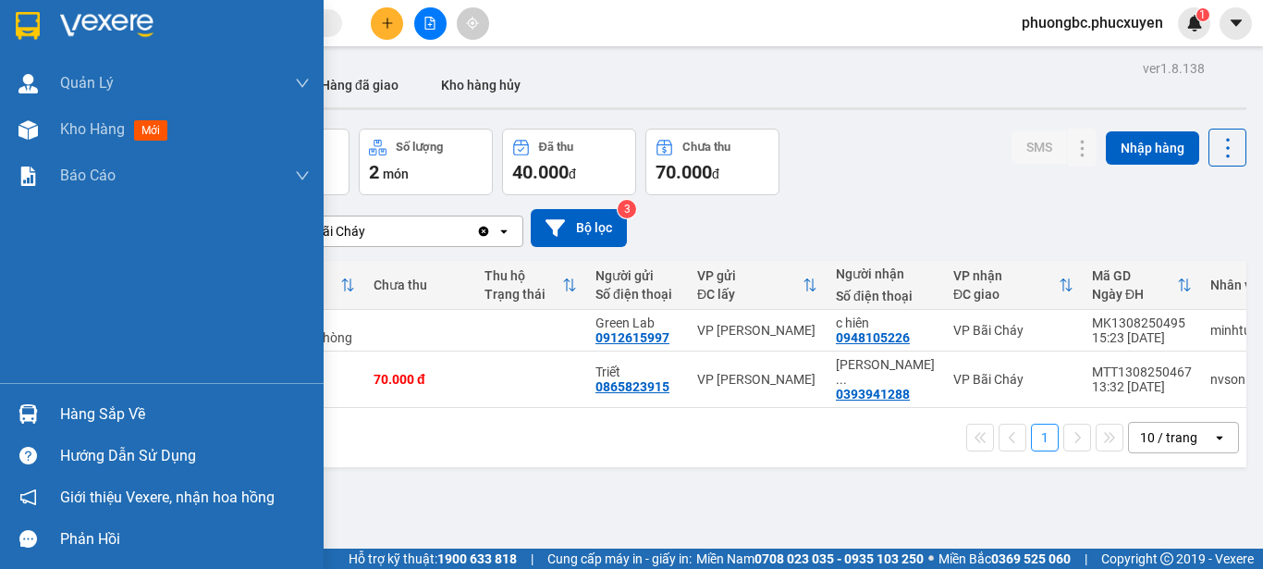
click at [73, 414] on div "Hàng sắp về" at bounding box center [185, 414] width 250 height 28
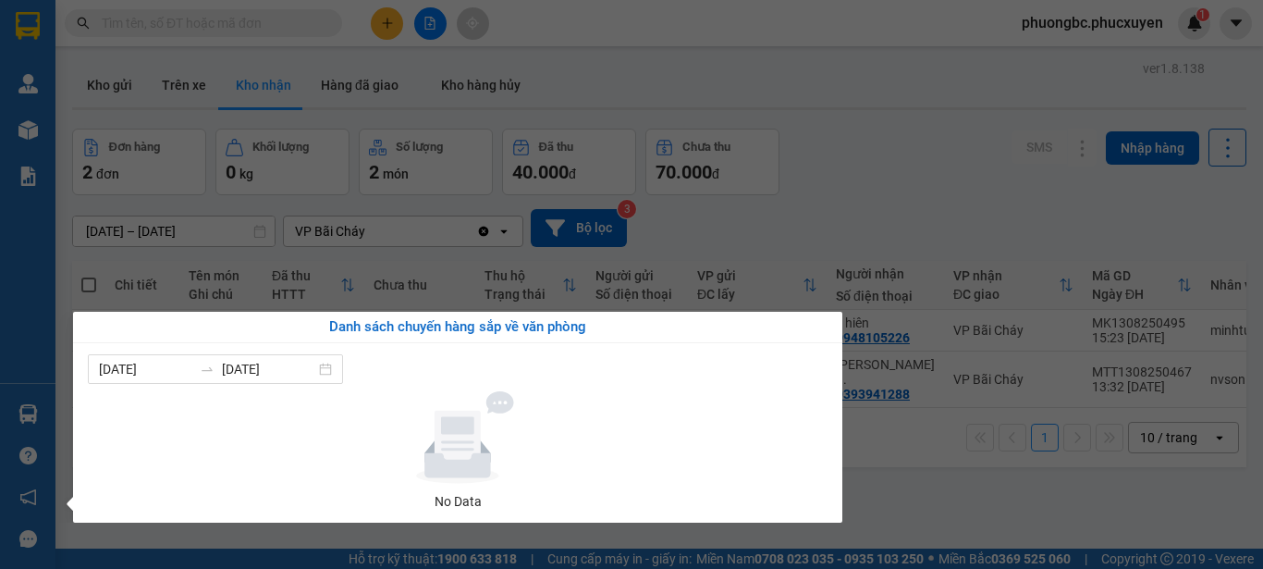
click at [882, 484] on section "Kết quả tìm kiếm ( 1 ) Bộ lọc Mã ĐH Trạng thái Món hàng Thu hộ Tổng cước Chưa c…" at bounding box center [631, 284] width 1263 height 569
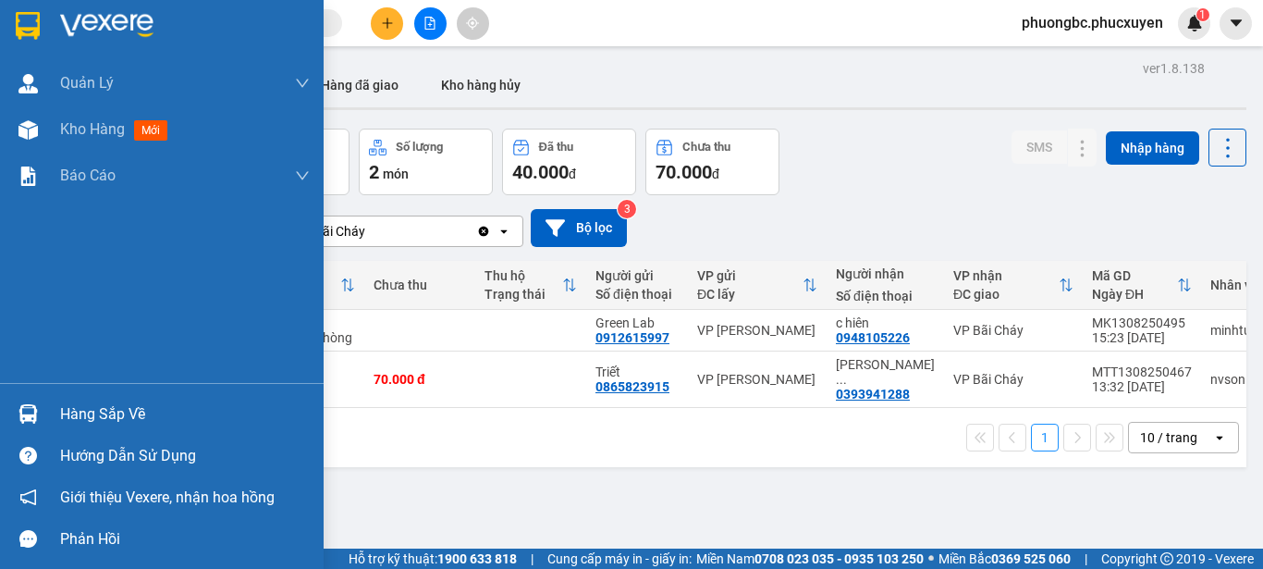
click at [71, 412] on div "Hàng sắp về" at bounding box center [185, 414] width 250 height 28
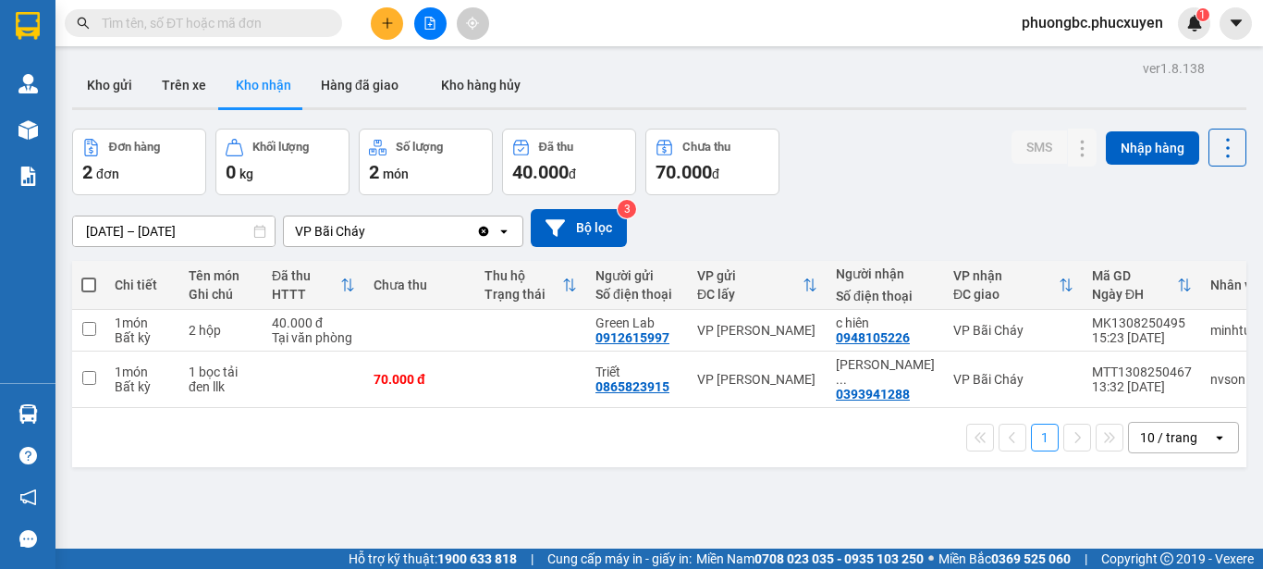
click at [955, 507] on section "Kết quả tìm kiếm ( 1 ) Bộ lọc Mã ĐH Trạng thái Món hàng Thu hộ Tổng cước Chưa c…" at bounding box center [631, 284] width 1263 height 569
click at [1012, 492] on div "ver 1.8.138 Kho gửi Trên xe Kho nhận Hàng đã giao Kho hàng hủy Đơn hàng 2 đơn K…" at bounding box center [659, 339] width 1189 height 569
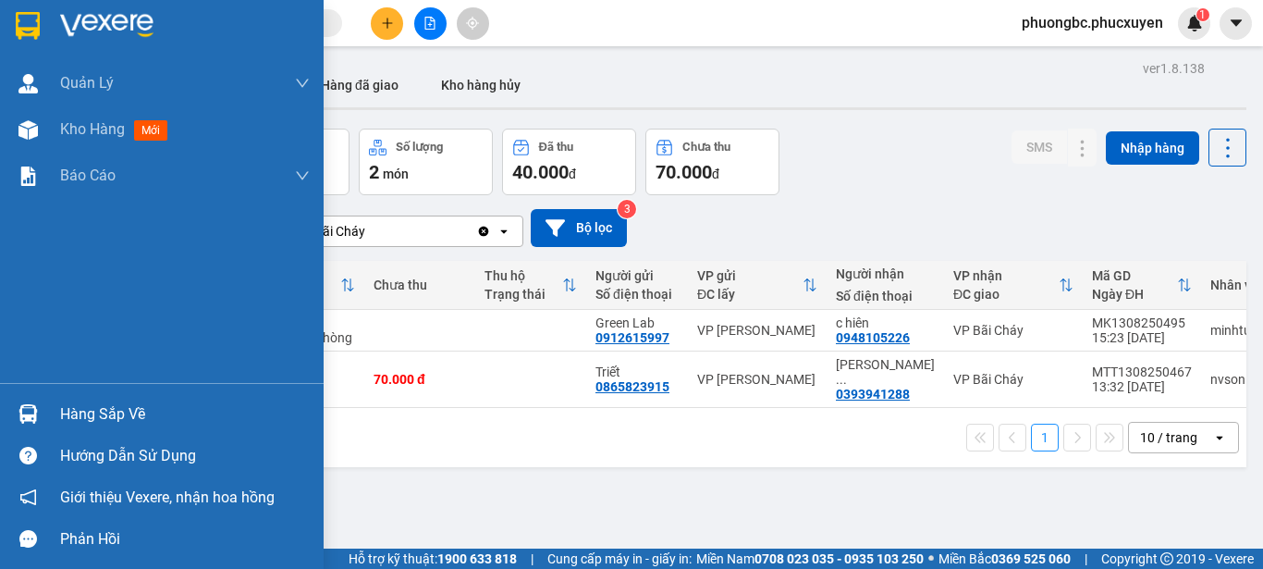
click at [85, 413] on div "Hàng sắp về" at bounding box center [185, 414] width 250 height 28
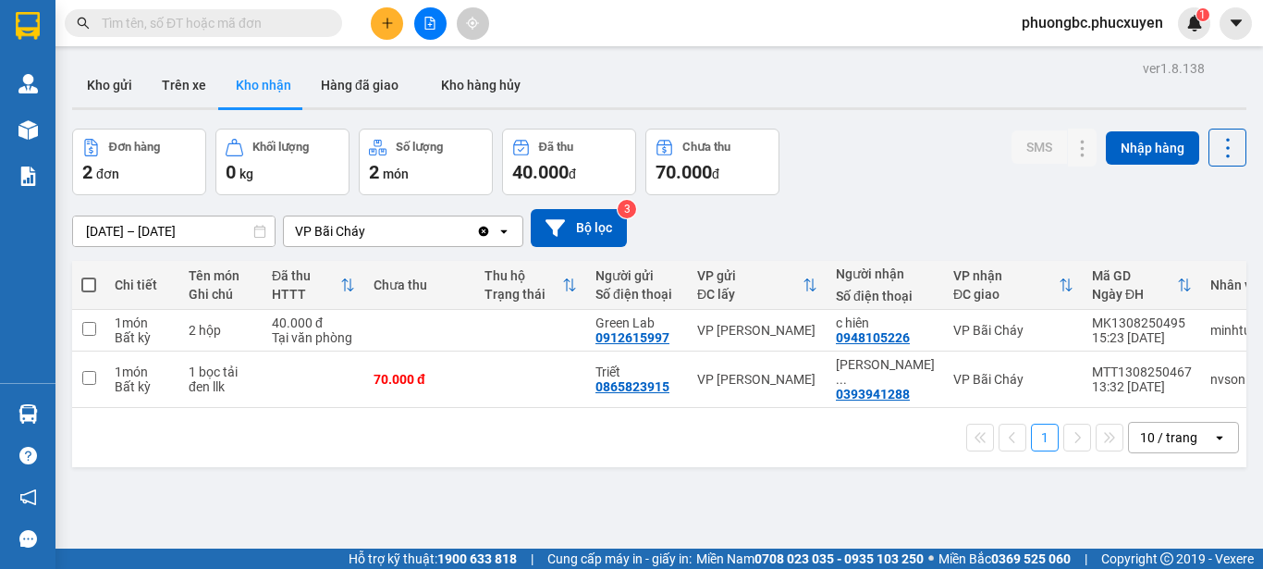
click at [902, 479] on section "Kết quả tìm kiếm ( 1 ) Bộ lọc Mã ĐH Trạng thái Món hàng Thu hộ Tổng cước Chưa c…" at bounding box center [631, 284] width 1263 height 569
